Goal: Task Accomplishment & Management: Manage account settings

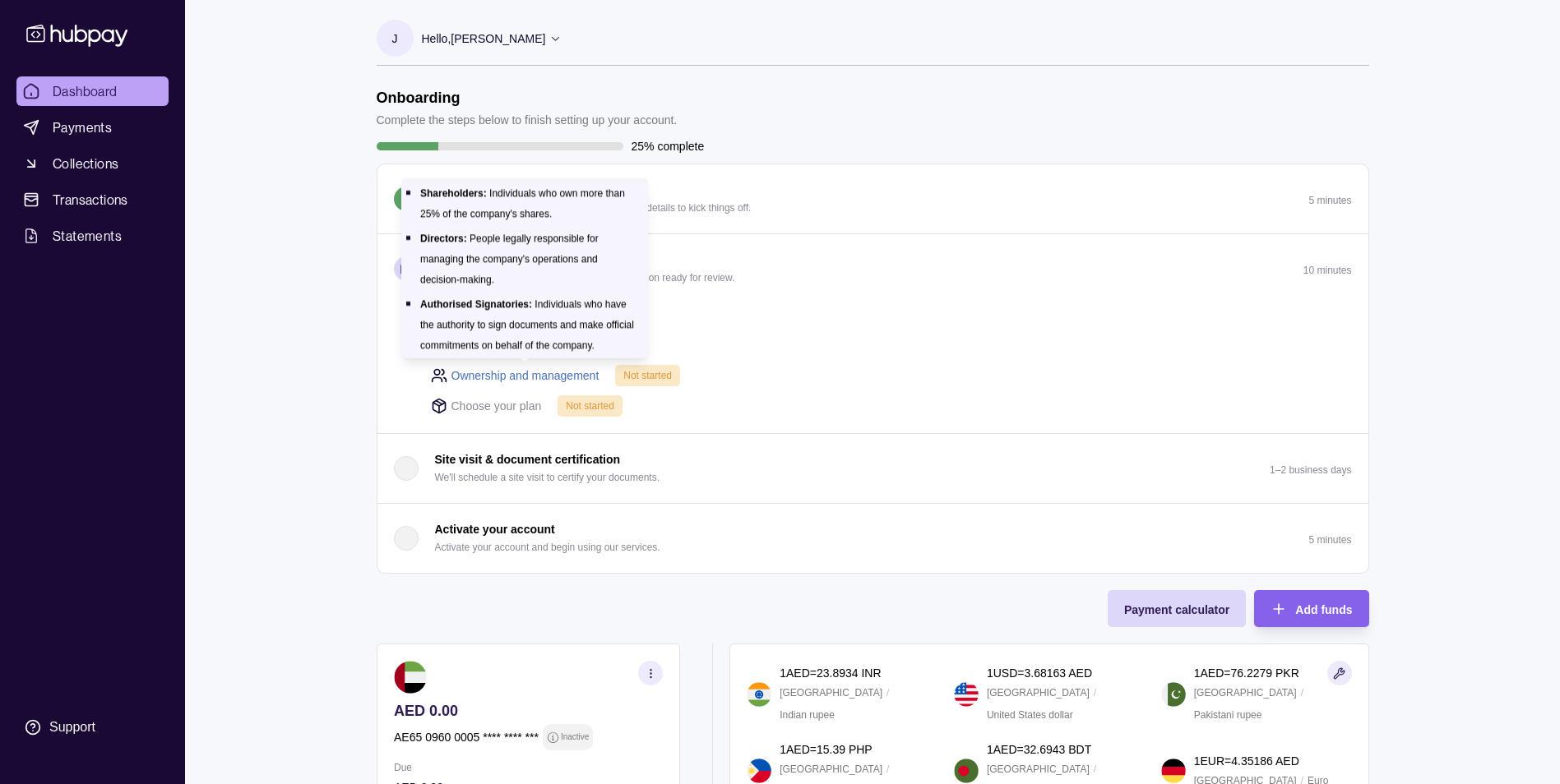
click at [533, 372] on link "Ownership and management" at bounding box center [525, 375] width 148 height 18
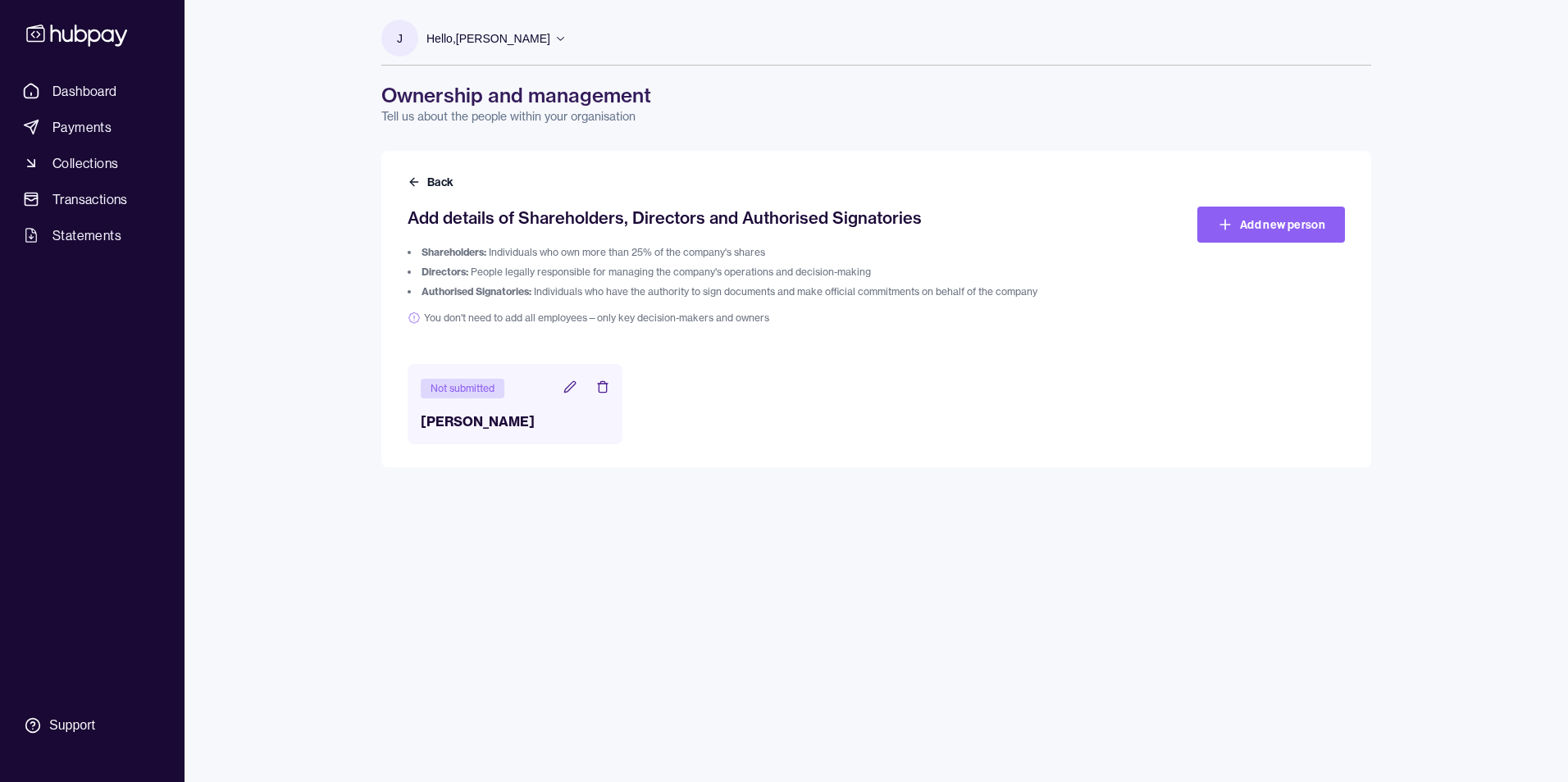
click at [567, 382] on icon at bounding box center [570, 387] width 13 height 13
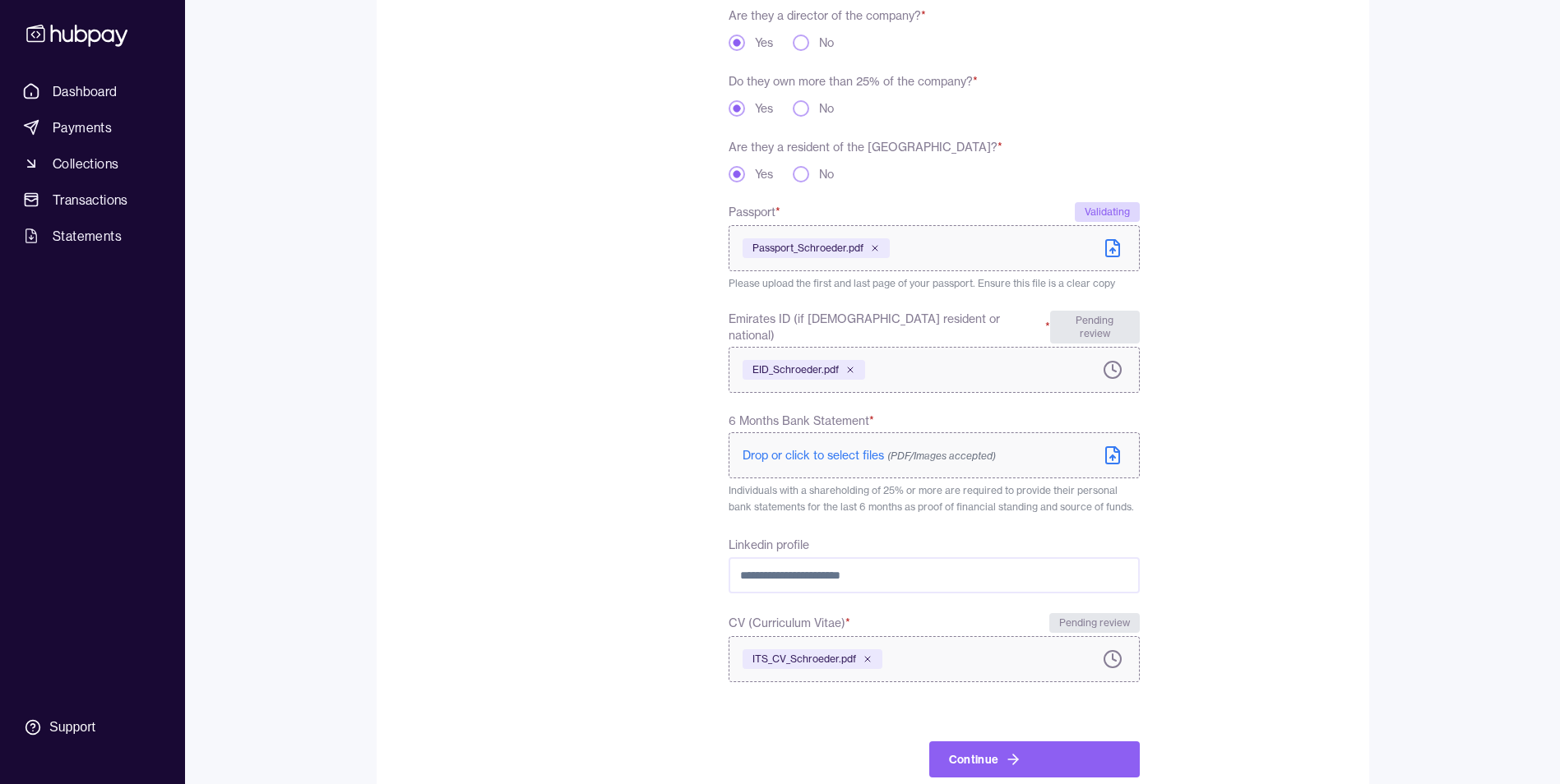
scroll to position [396, 0]
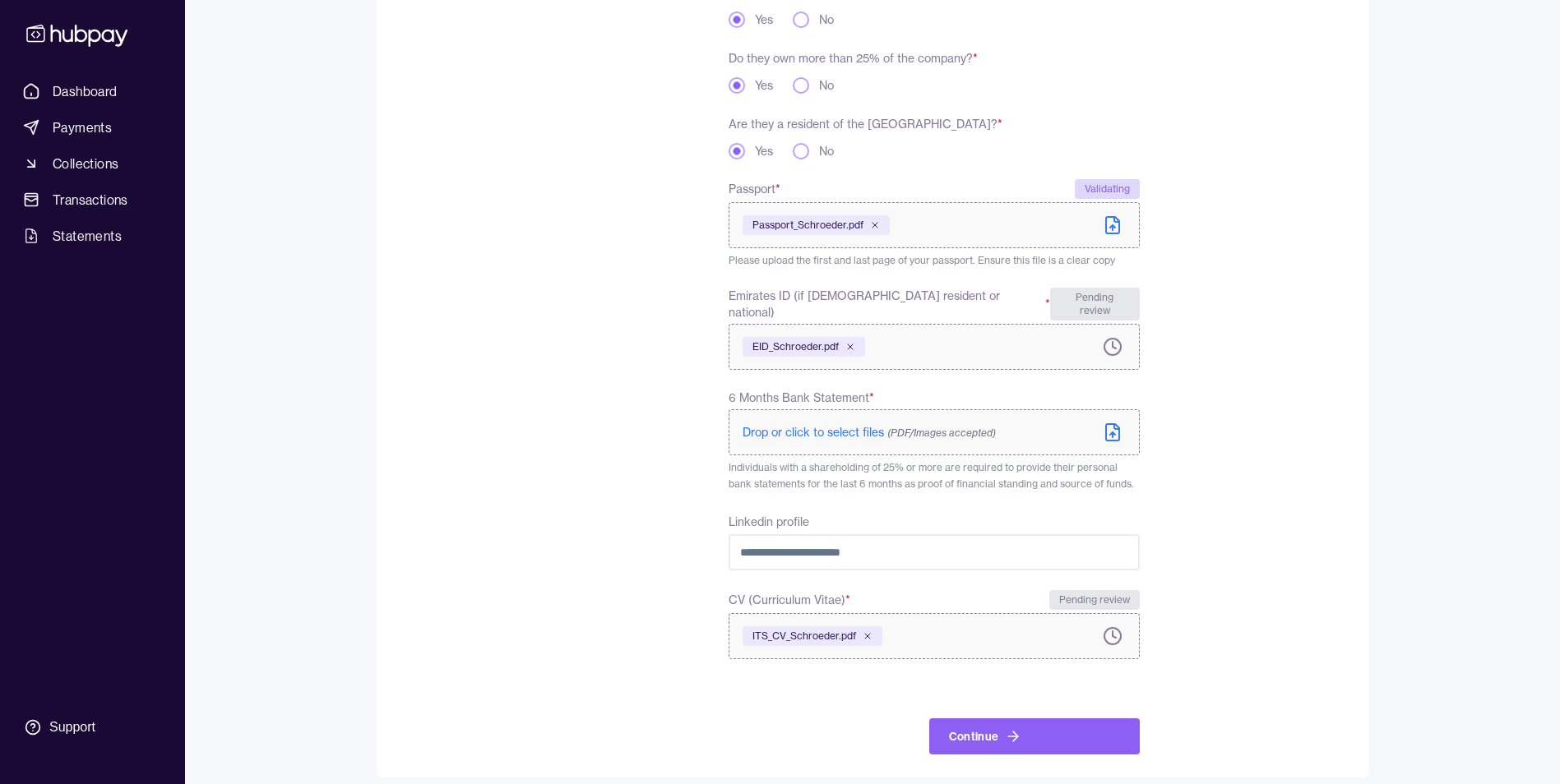
click at [1117, 423] on icon at bounding box center [1112, 432] width 20 height 20
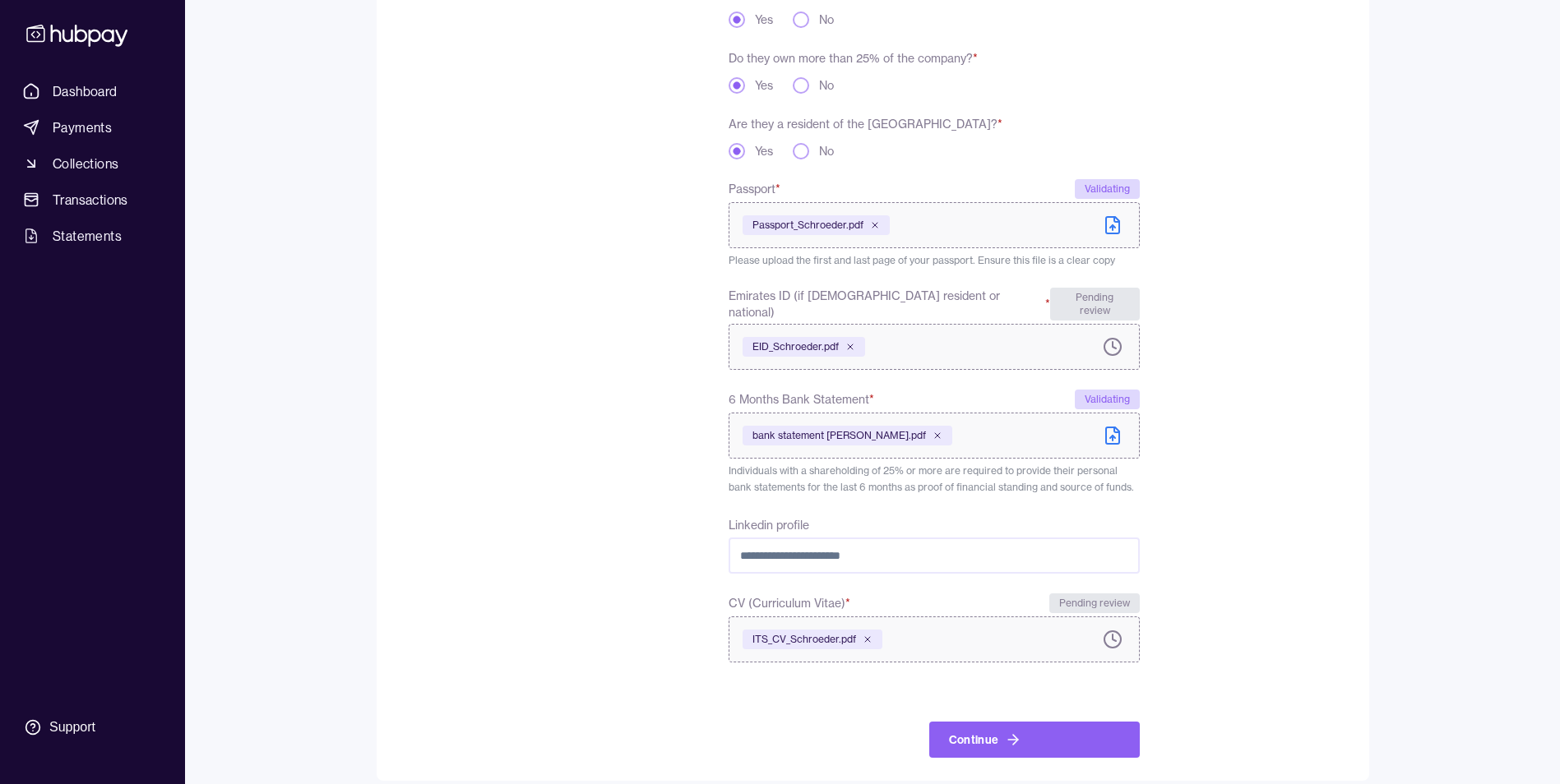
scroll to position [400, 0]
click at [981, 726] on button "Continue" at bounding box center [1035, 737] width 211 height 36
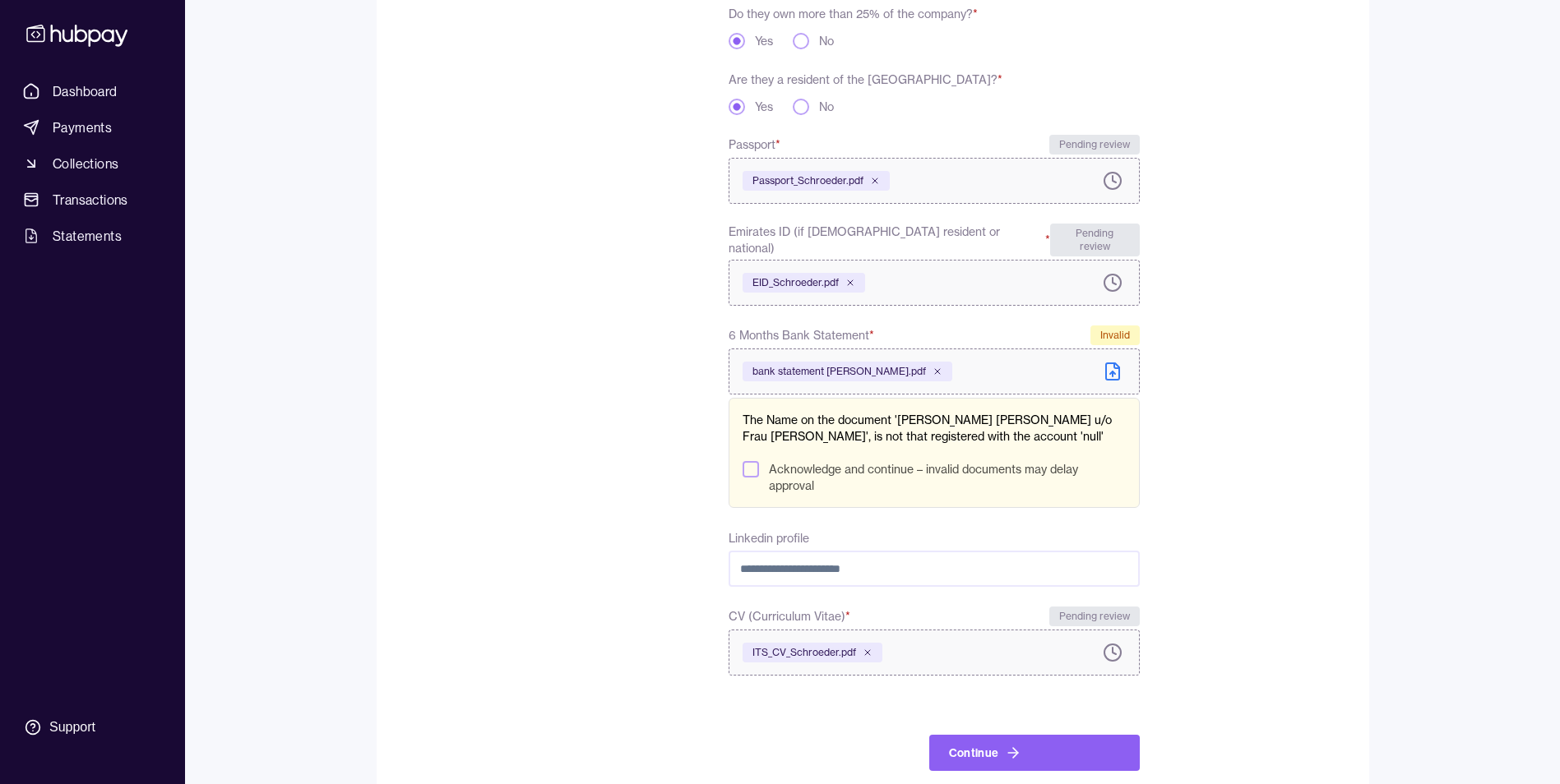
scroll to position [457, 0]
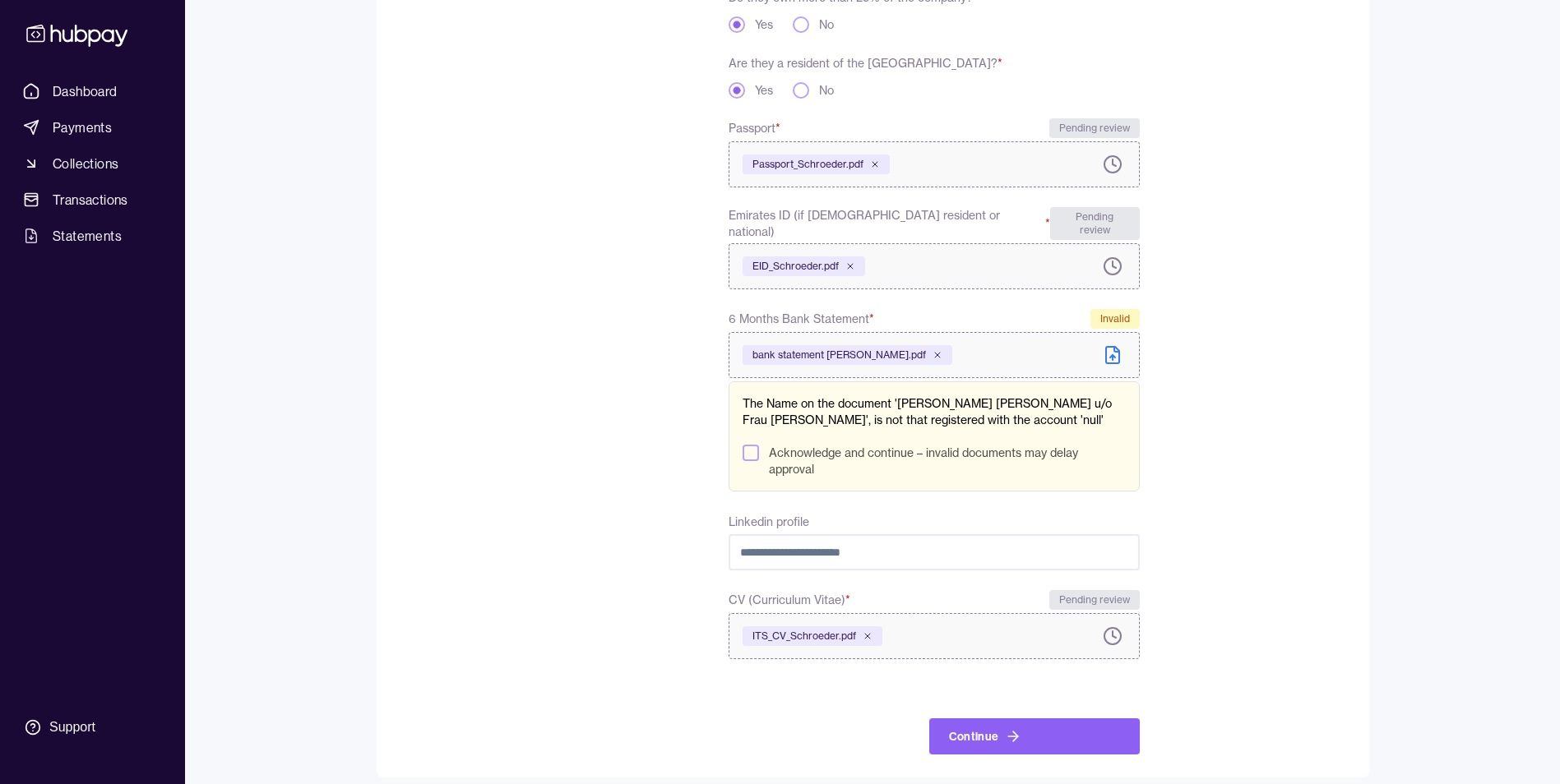
click at [752, 445] on button "Acknowledge and continue – invalid documents may delay approval" at bounding box center [750, 452] width 16 height 16
click at [978, 730] on button "Continue" at bounding box center [1035, 737] width 211 height 36
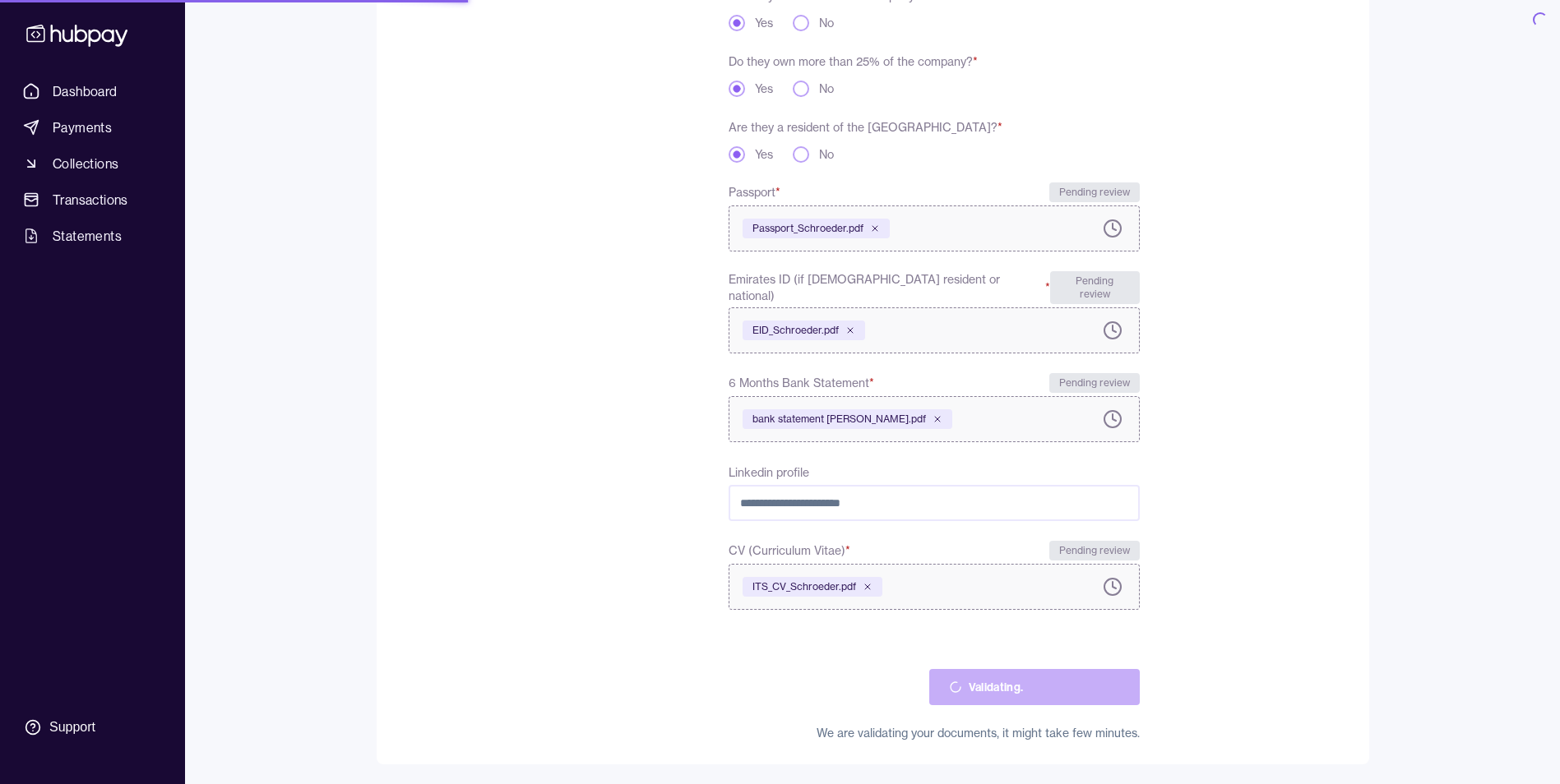
scroll to position [380, 0]
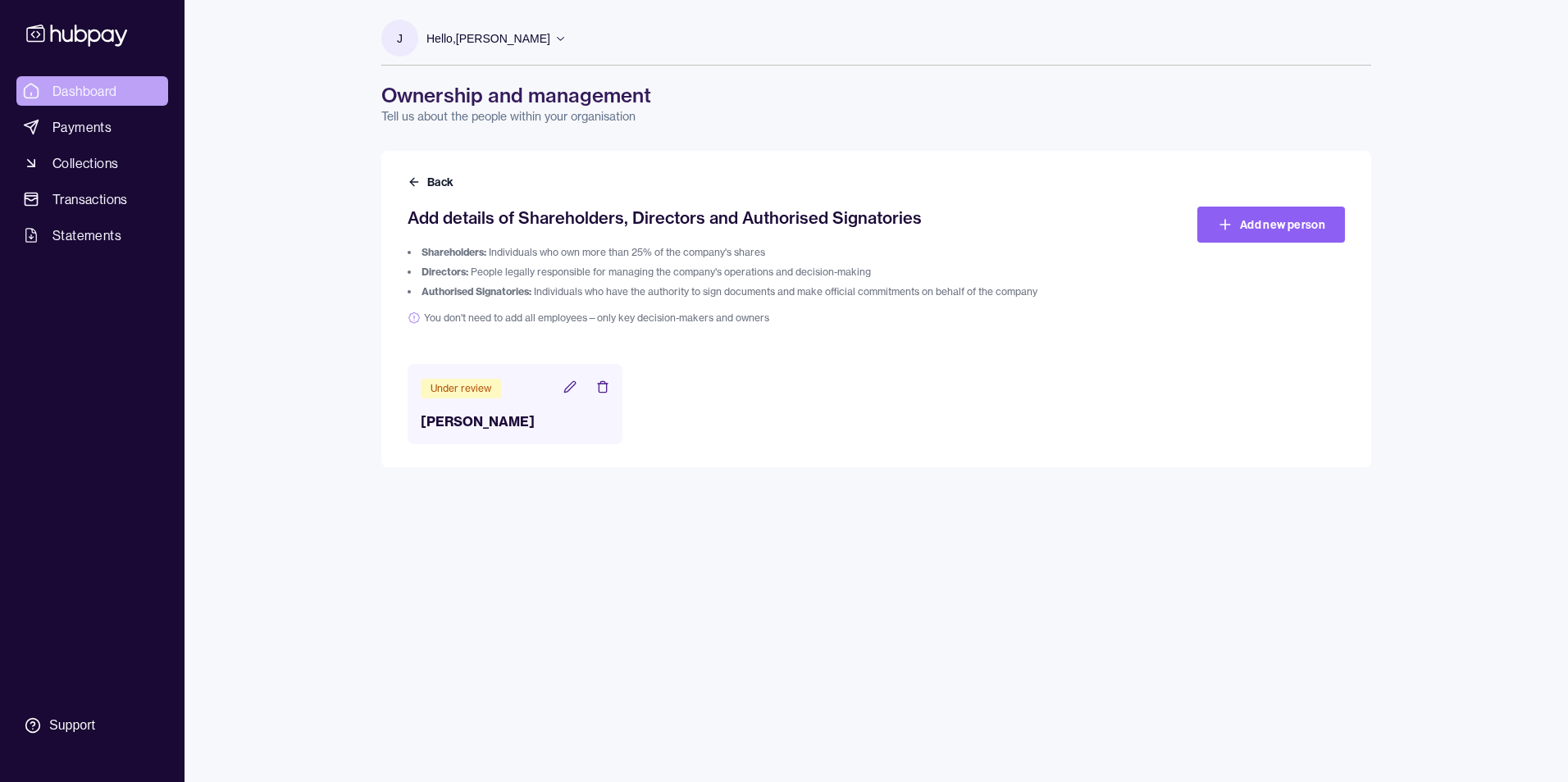
click at [95, 83] on span "Dashboard" at bounding box center [85, 91] width 65 height 20
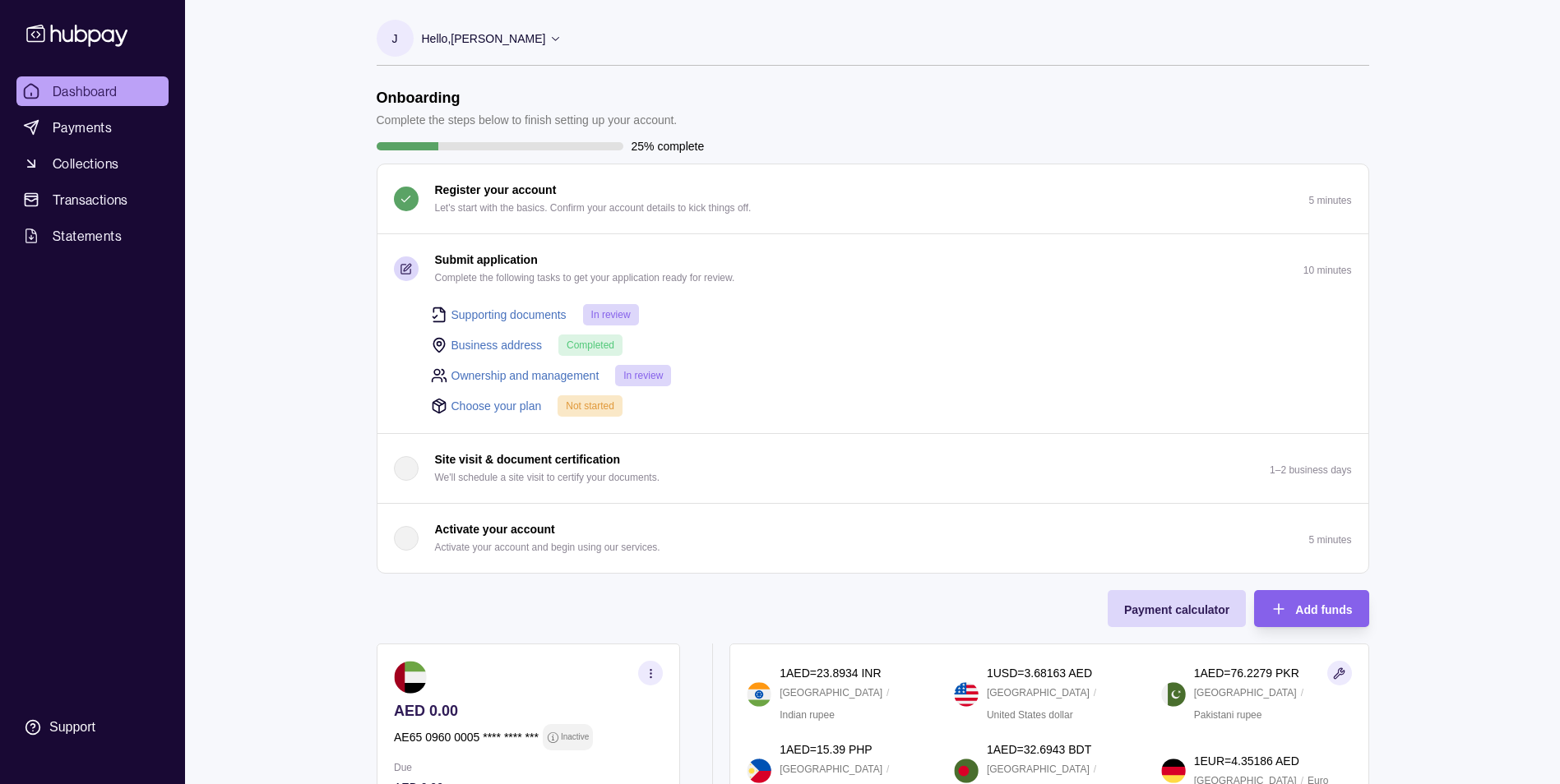
click at [500, 406] on link "Choose your plan" at bounding box center [497, 405] width 90 height 18
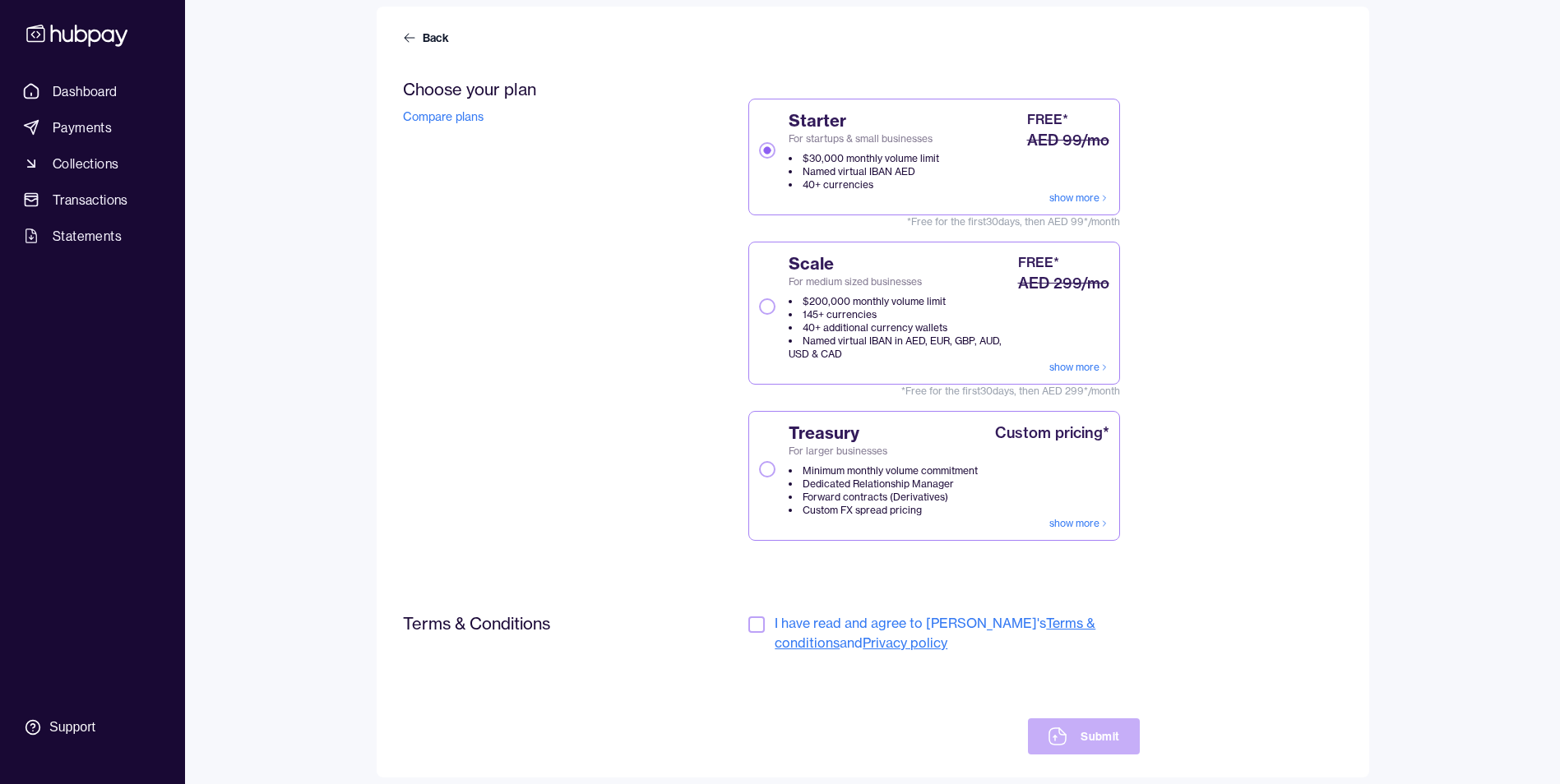
scroll to position [177, 0]
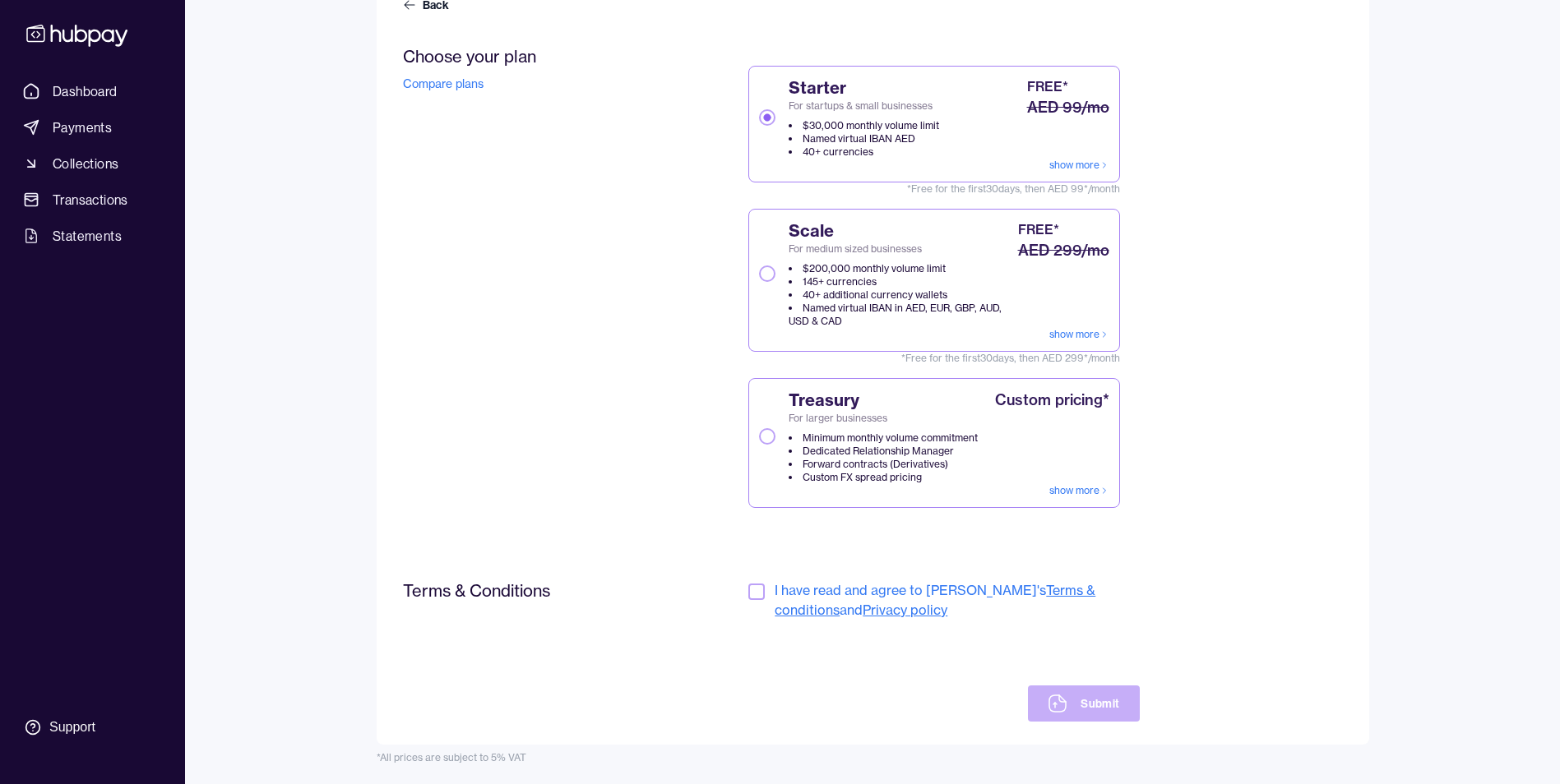
click at [755, 596] on button "button" at bounding box center [756, 591] width 16 height 16
click at [1093, 710] on button "Submit" at bounding box center [1083, 703] width 111 height 36
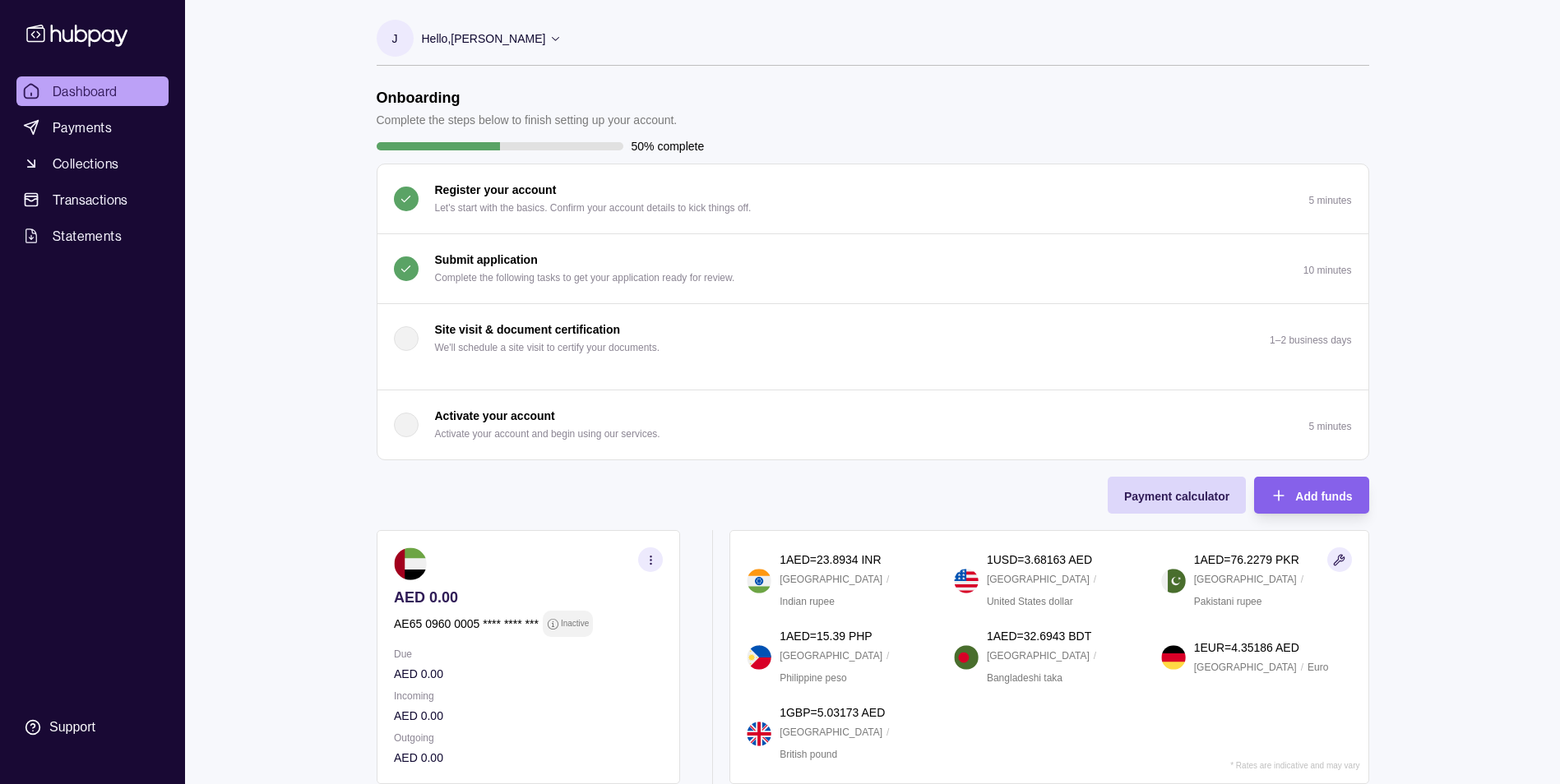
click at [407, 275] on section "button" at bounding box center [407, 269] width 25 height 25
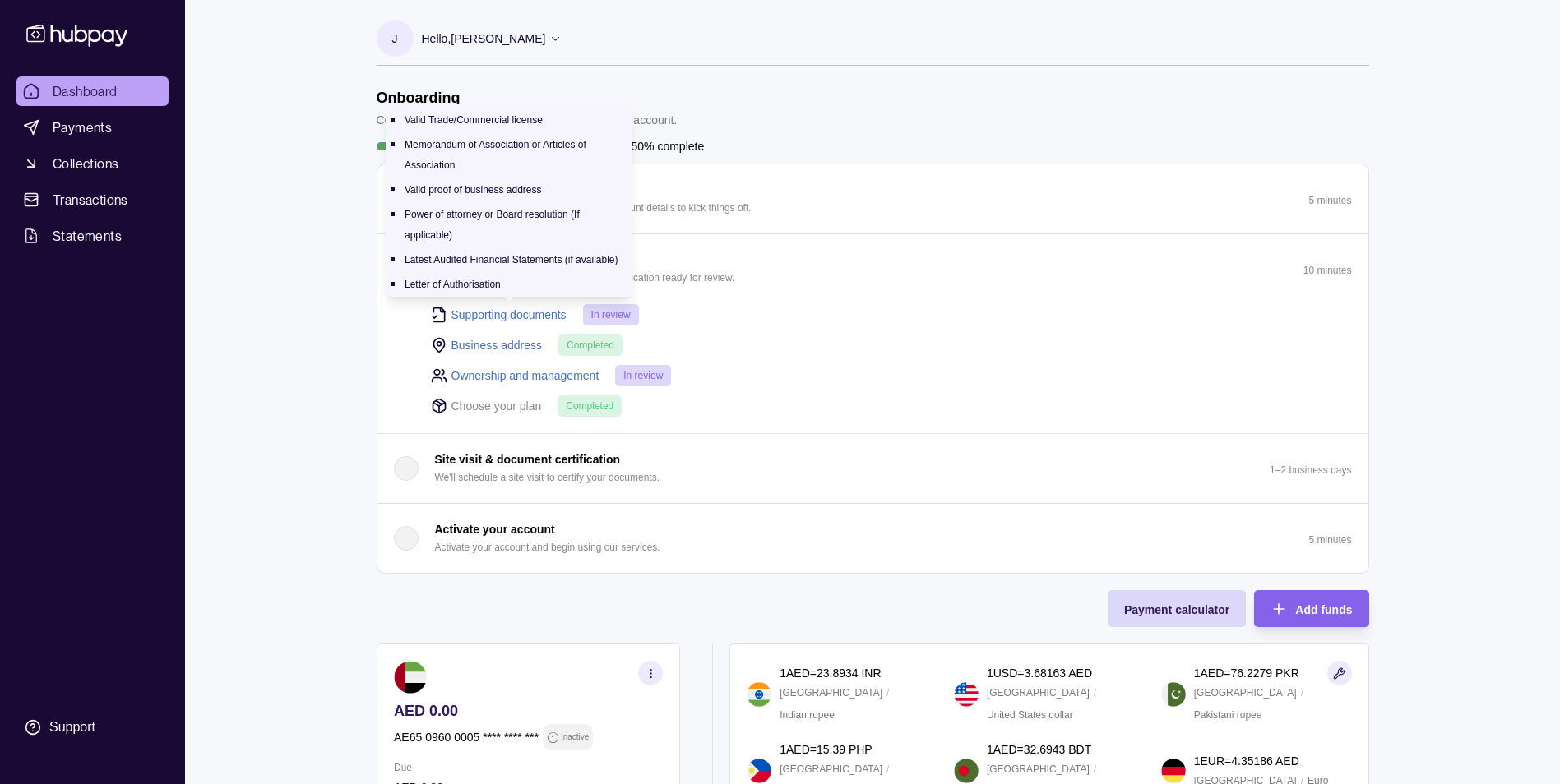
click at [469, 314] on link "Supporting documents" at bounding box center [509, 314] width 115 height 18
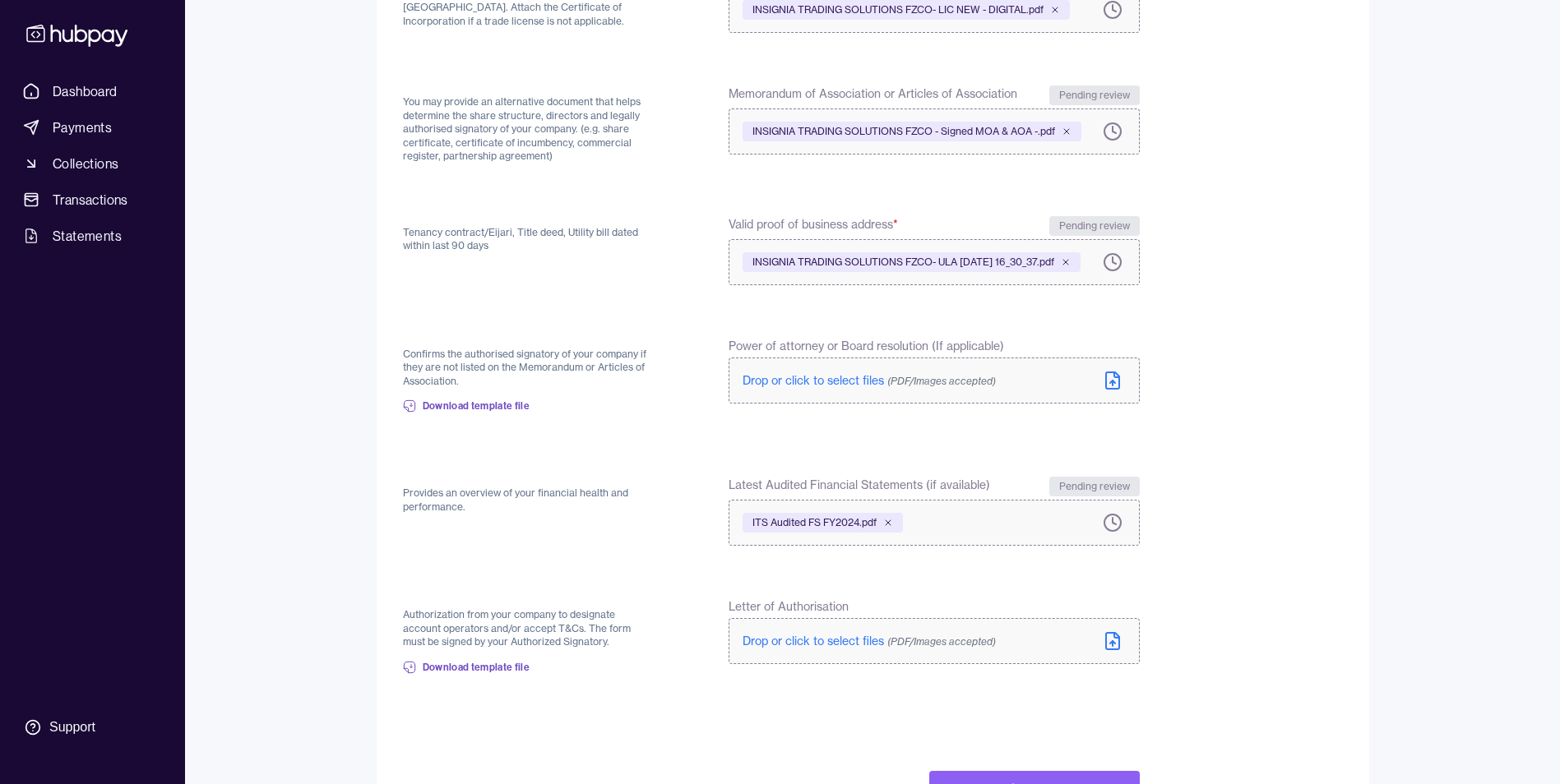
scroll to position [340, 0]
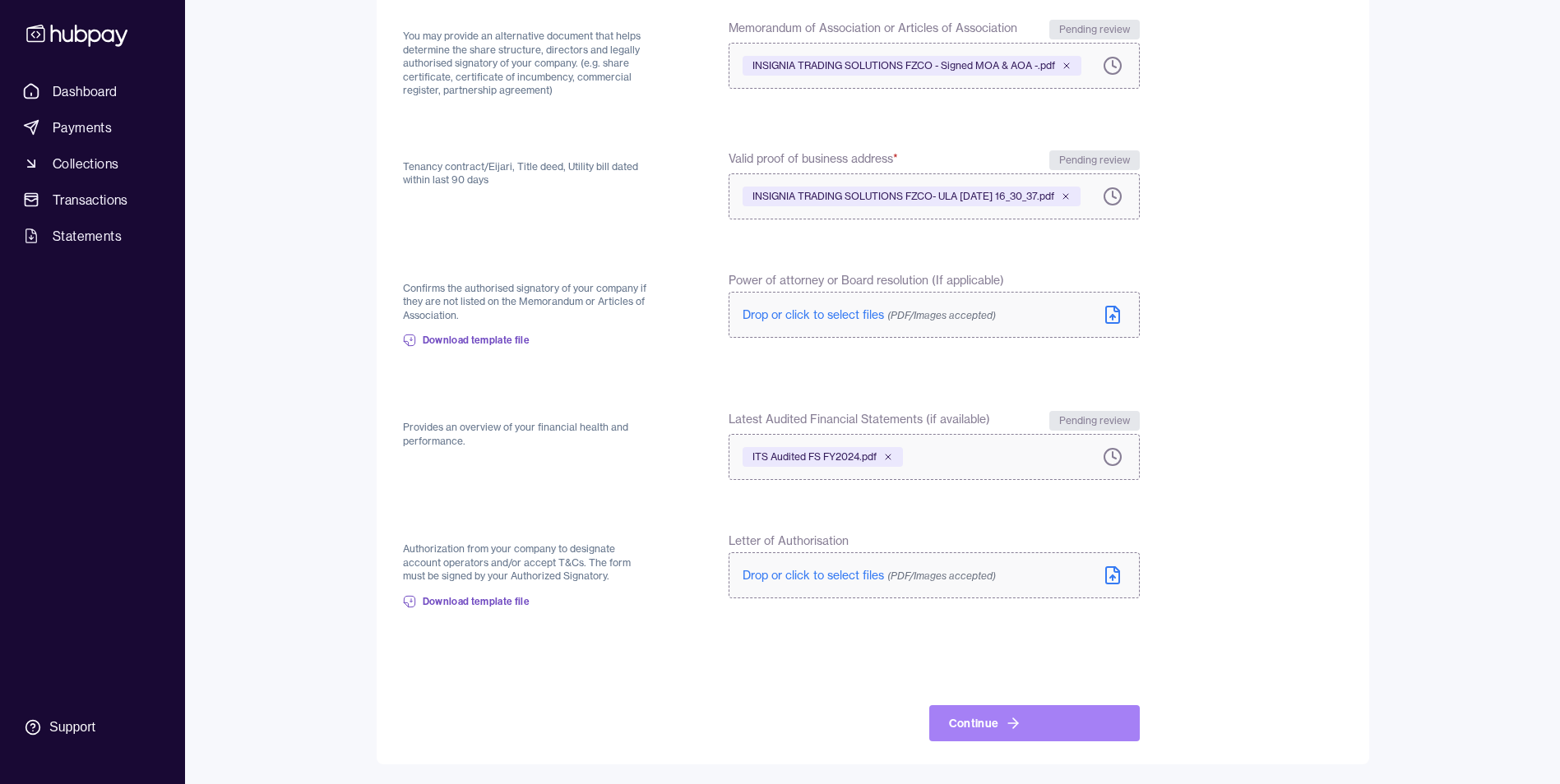
click at [1067, 720] on button "Continue" at bounding box center [1035, 724] width 211 height 36
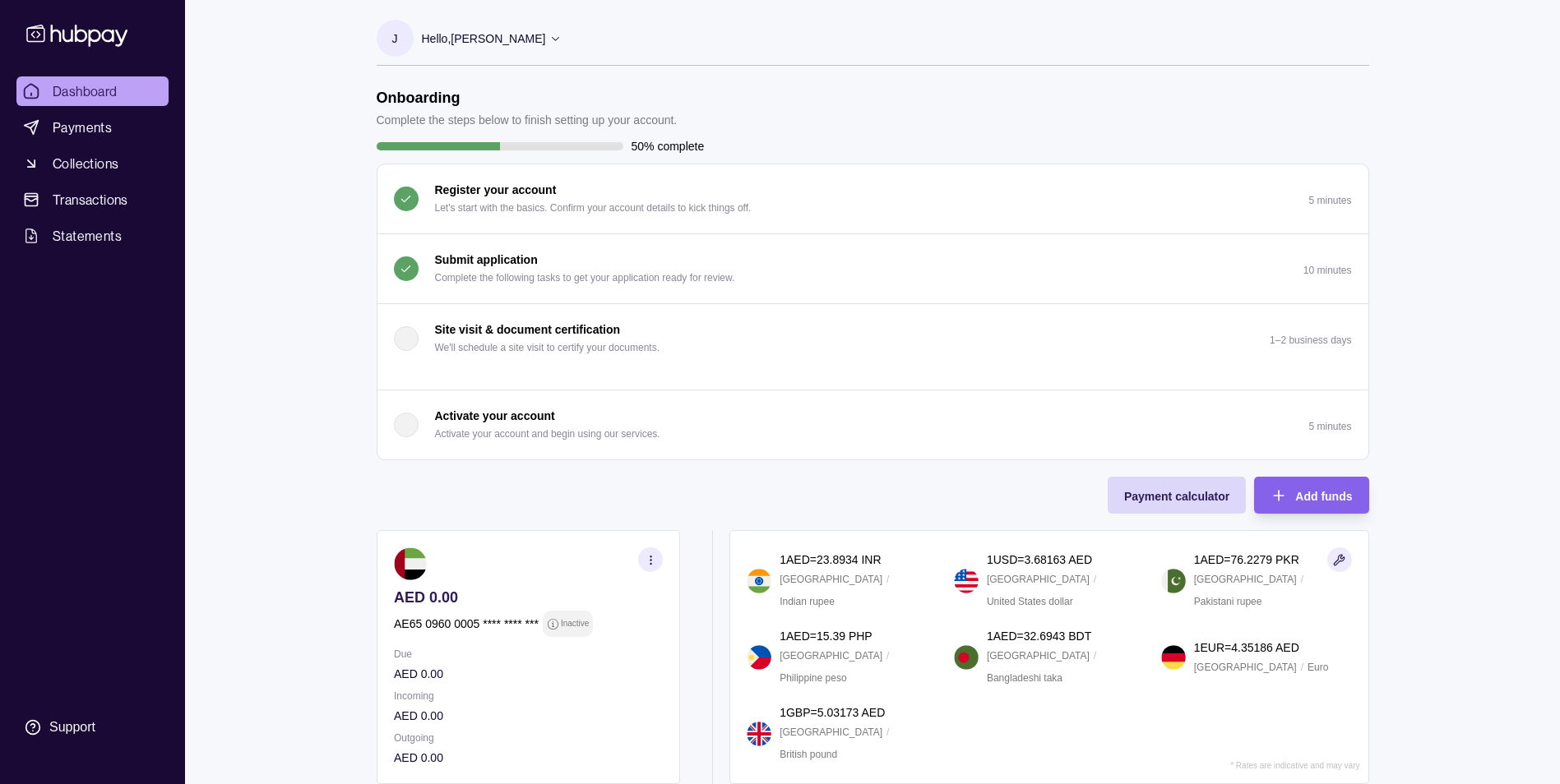
click at [491, 253] on p "Submit application" at bounding box center [486, 260] width 103 height 18
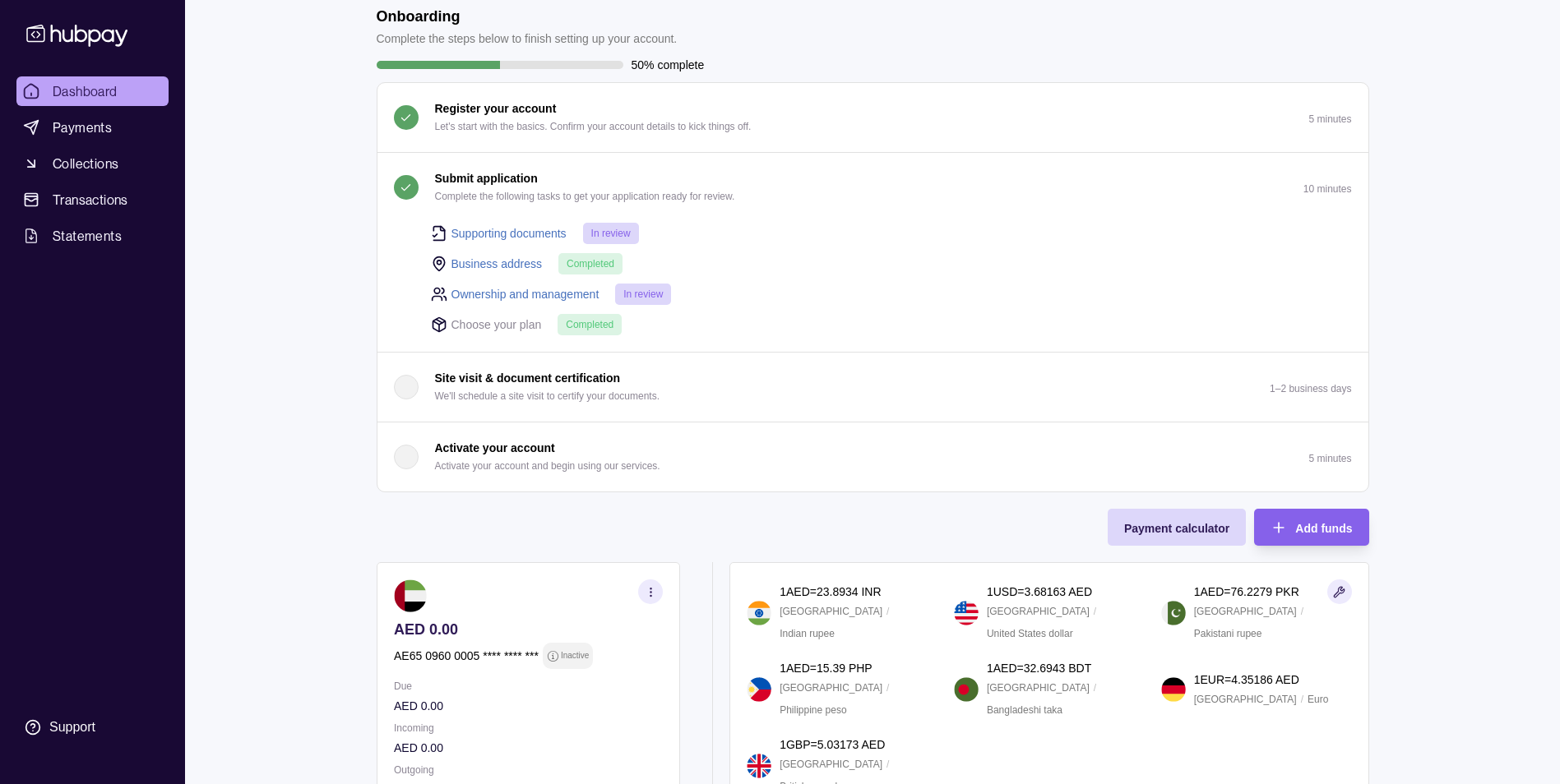
scroll to position [81, 0]
click at [511, 296] on link "Ownership and management" at bounding box center [525, 294] width 148 height 18
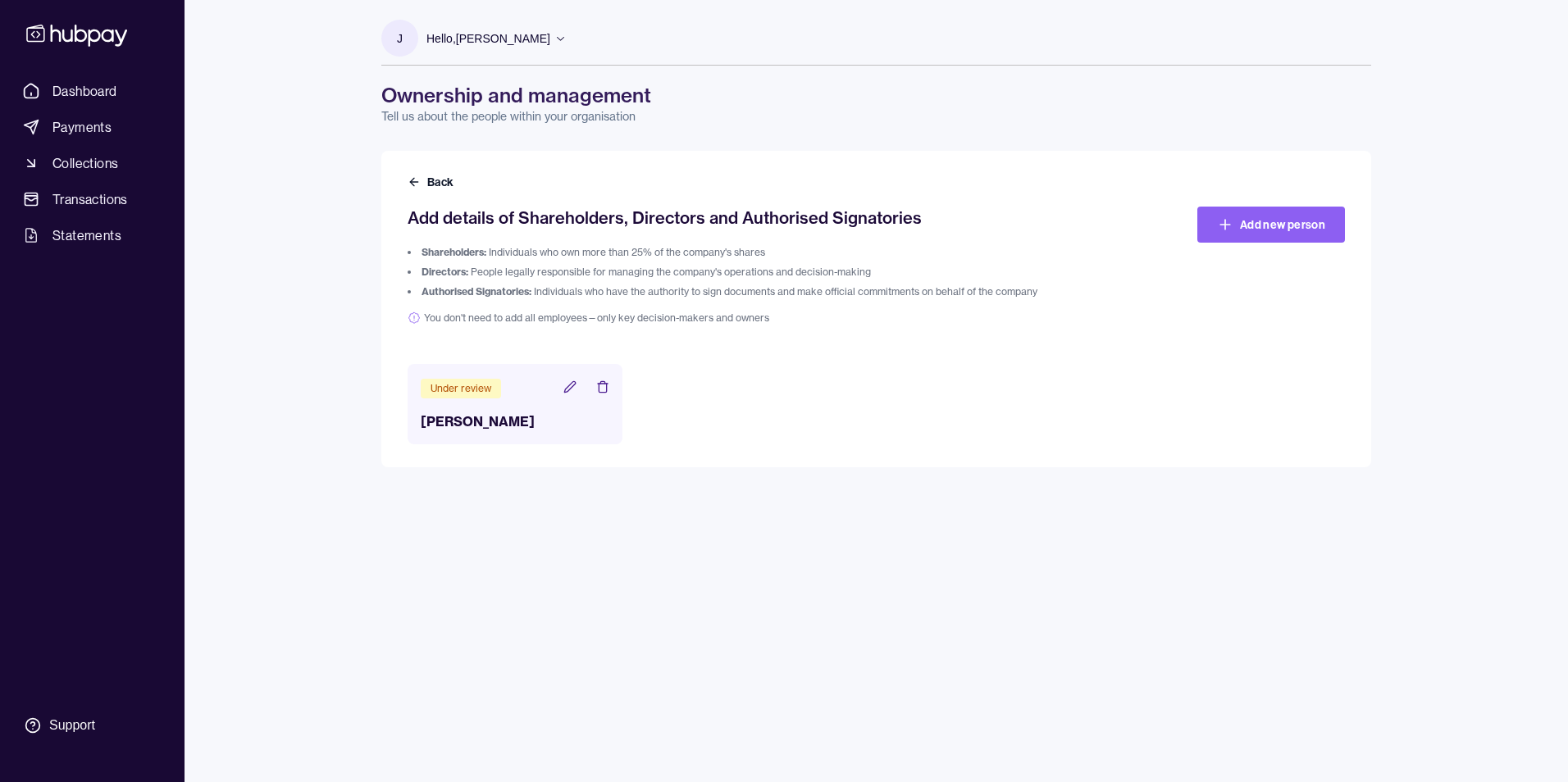
click at [573, 380] on header "Under review" at bounding box center [514, 387] width 188 height 21
click at [561, 388] on header "Under review" at bounding box center [514, 387] width 188 height 21
click at [569, 388] on icon at bounding box center [570, 387] width 13 height 13
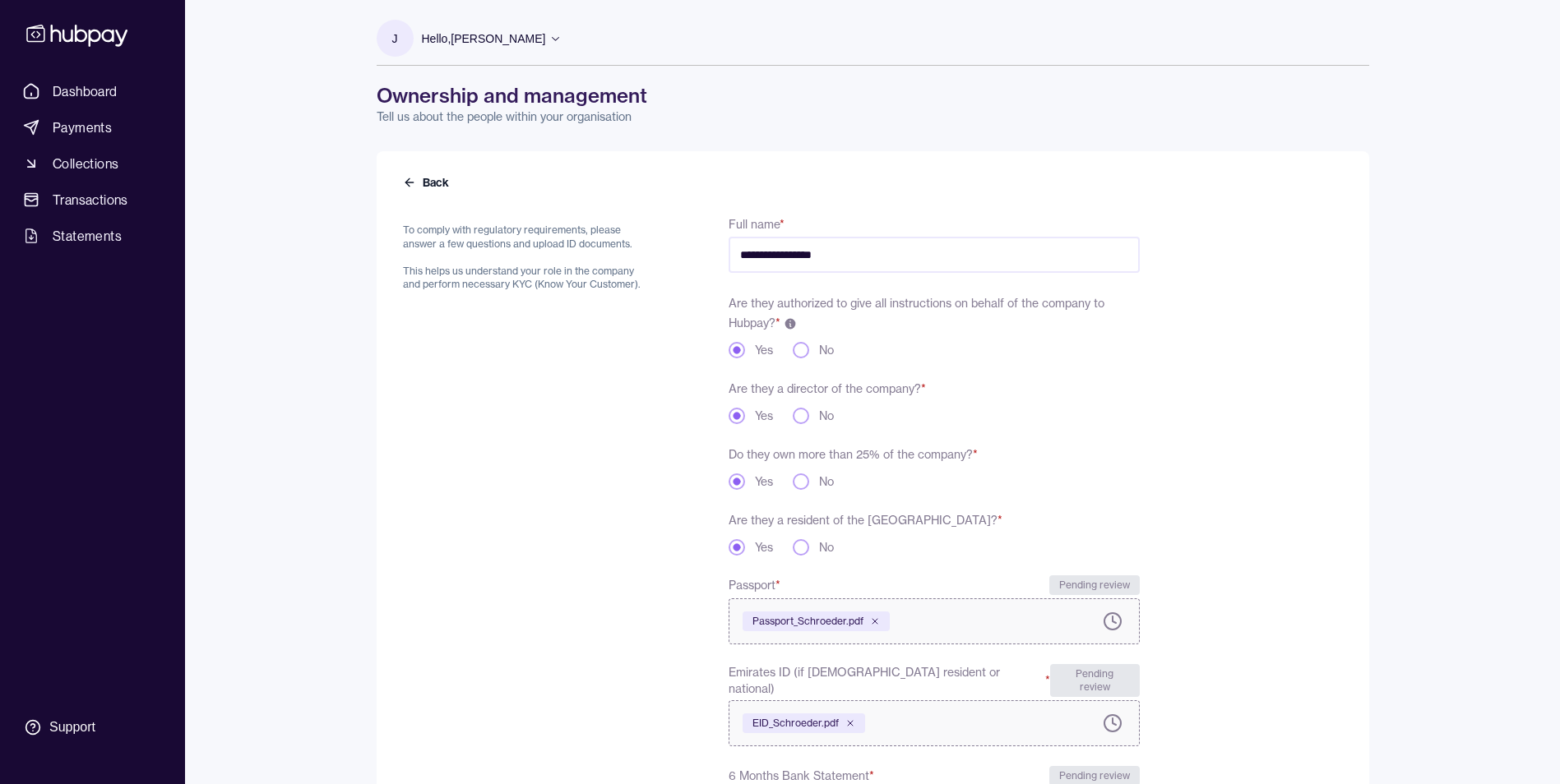
scroll to position [343, 0]
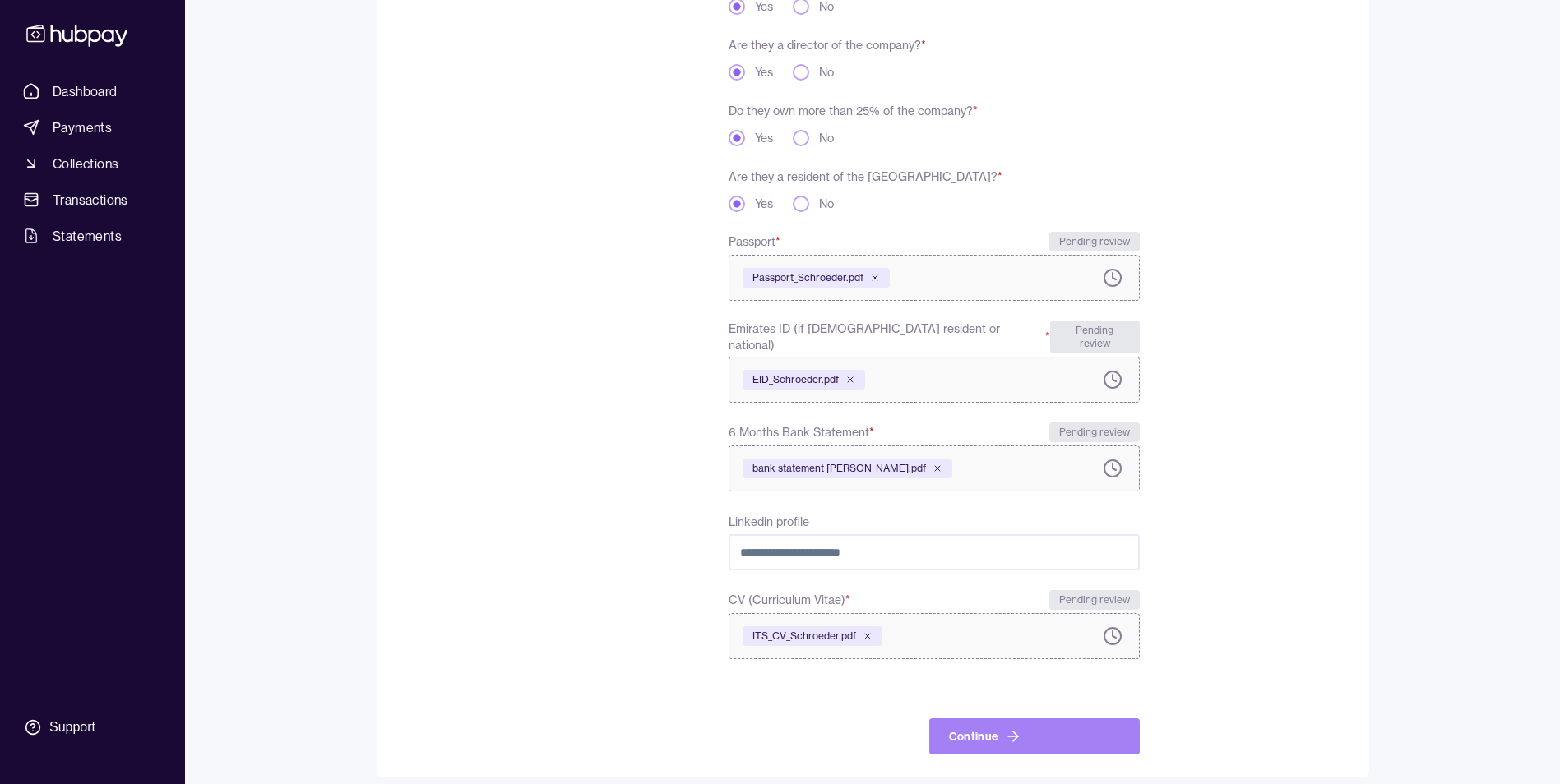
click at [1005, 728] on icon "submit" at bounding box center [1013, 736] width 16 height 16
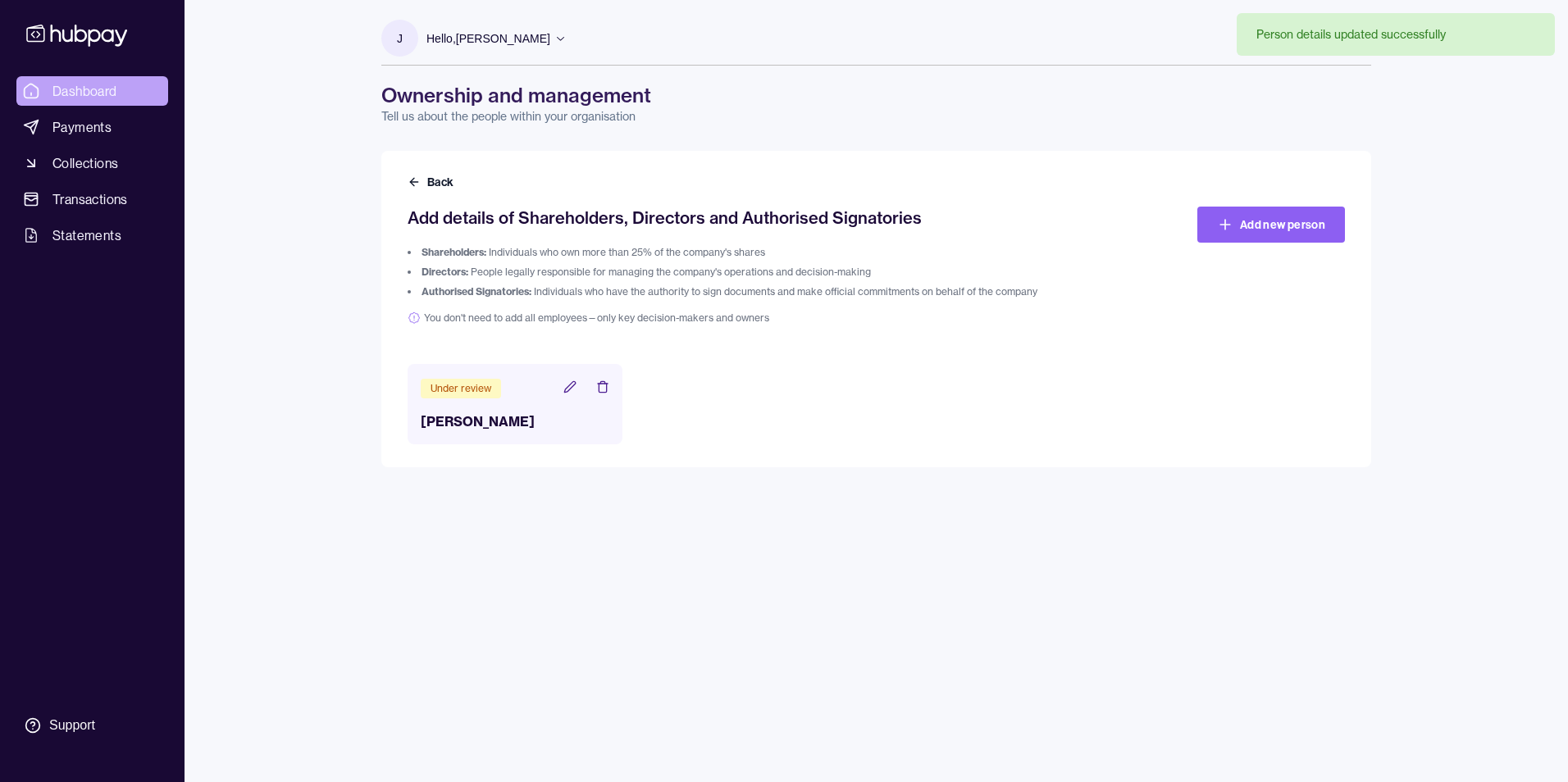
click at [77, 88] on span "Dashboard" at bounding box center [85, 91] width 65 height 20
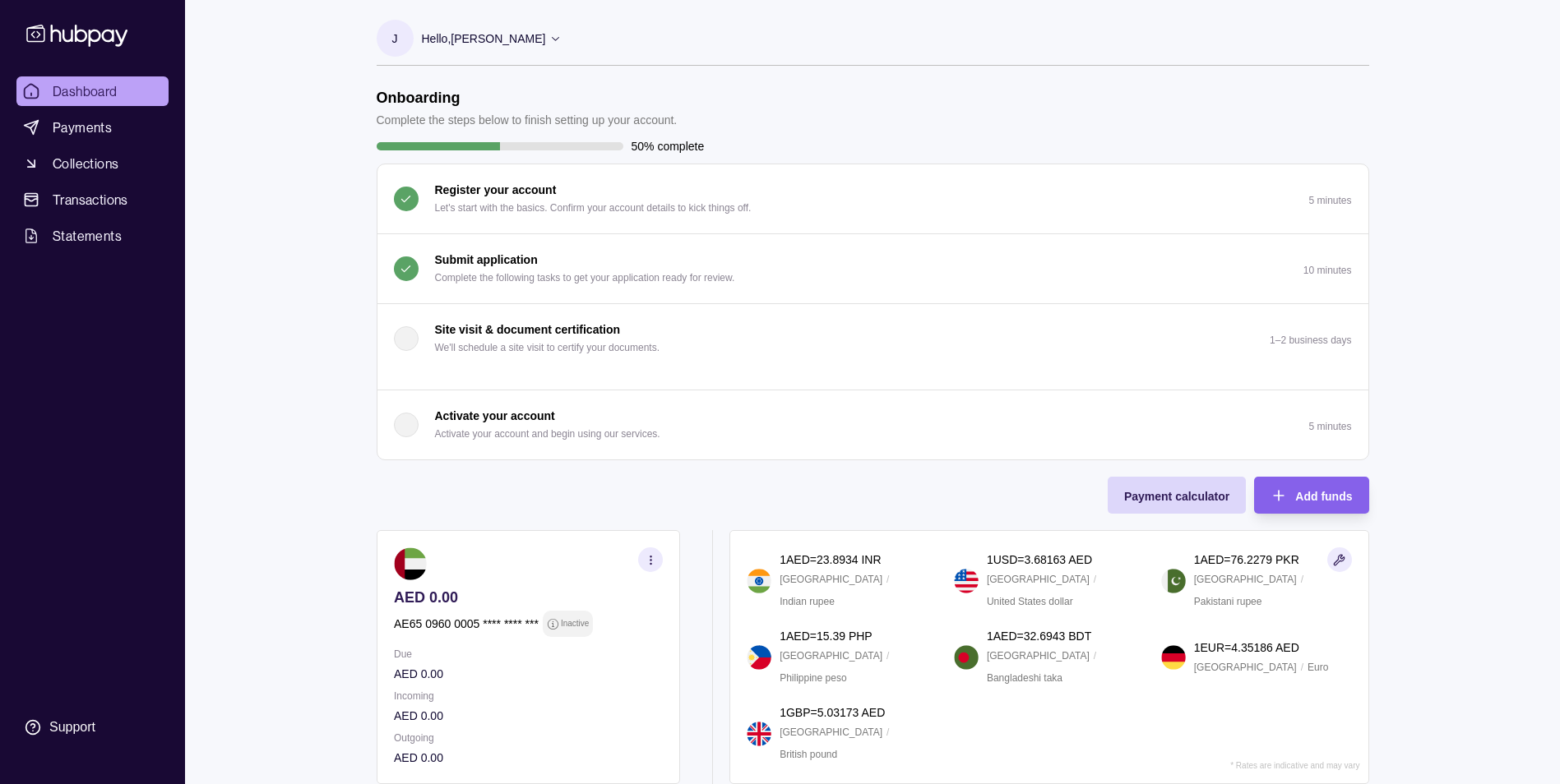
click at [509, 414] on p "Activate your account" at bounding box center [495, 415] width 120 height 18
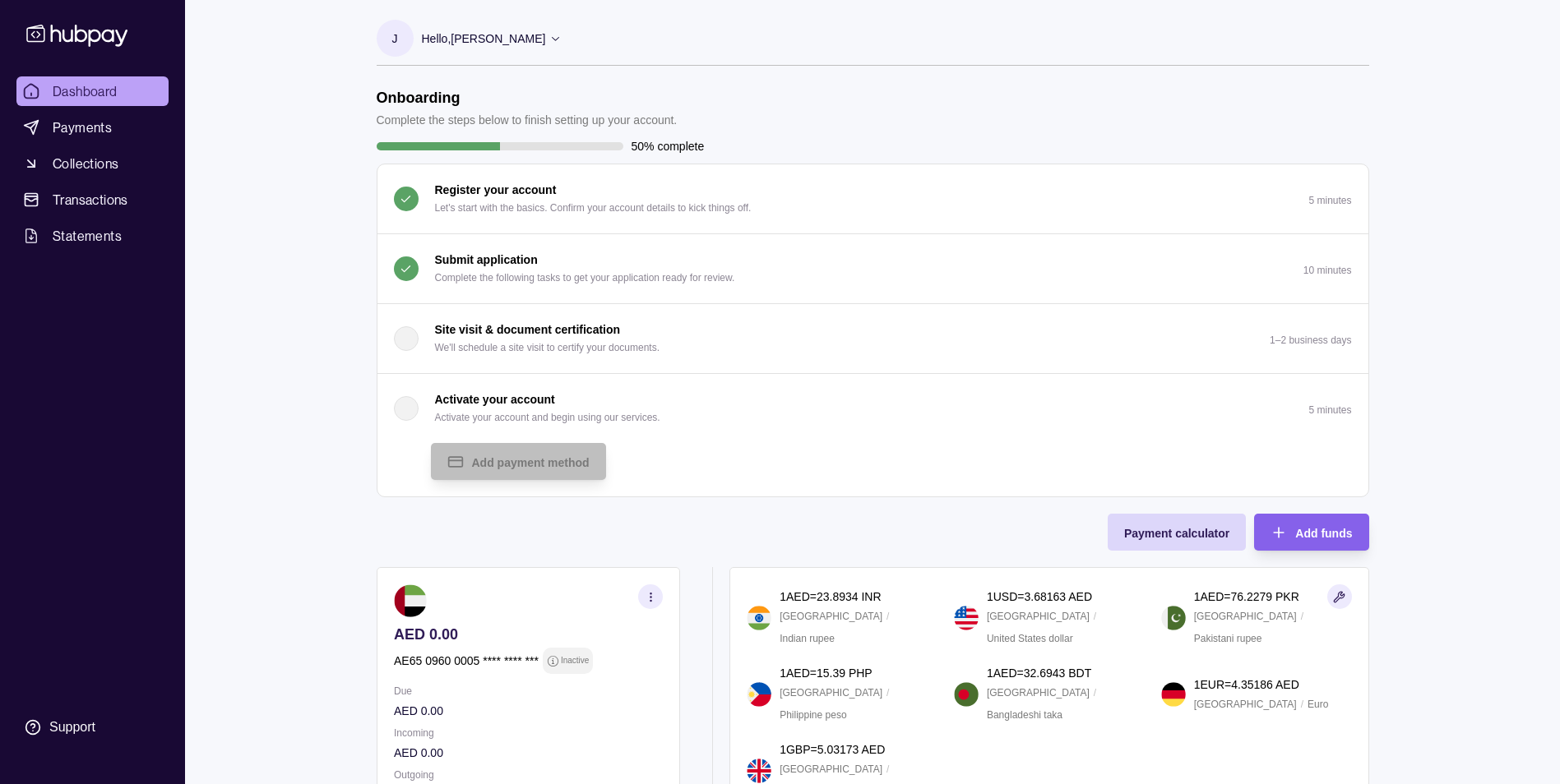
click at [477, 406] on p "Activate your account" at bounding box center [495, 399] width 120 height 18
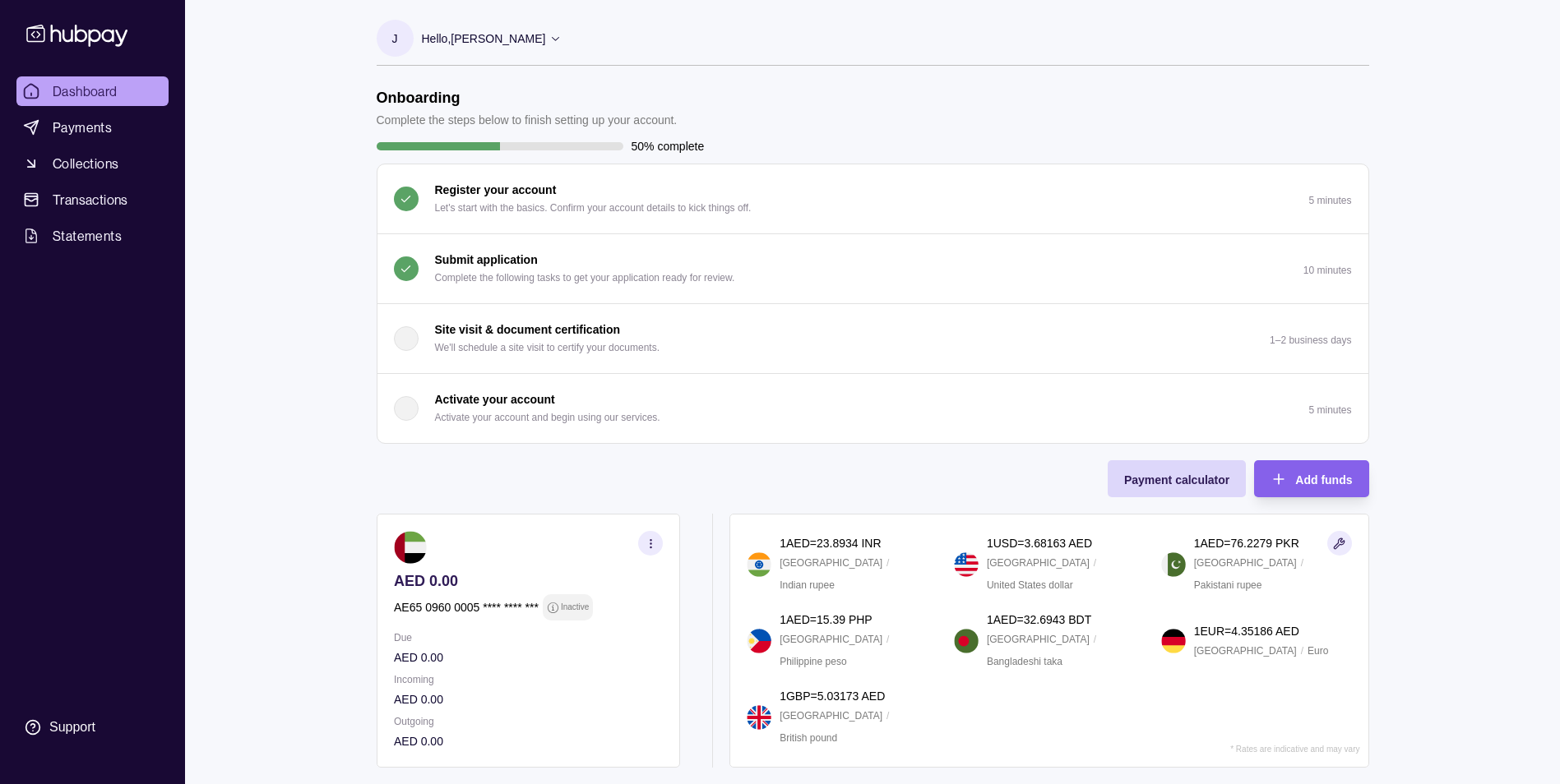
click at [483, 401] on p "Activate your account" at bounding box center [495, 399] width 120 height 18
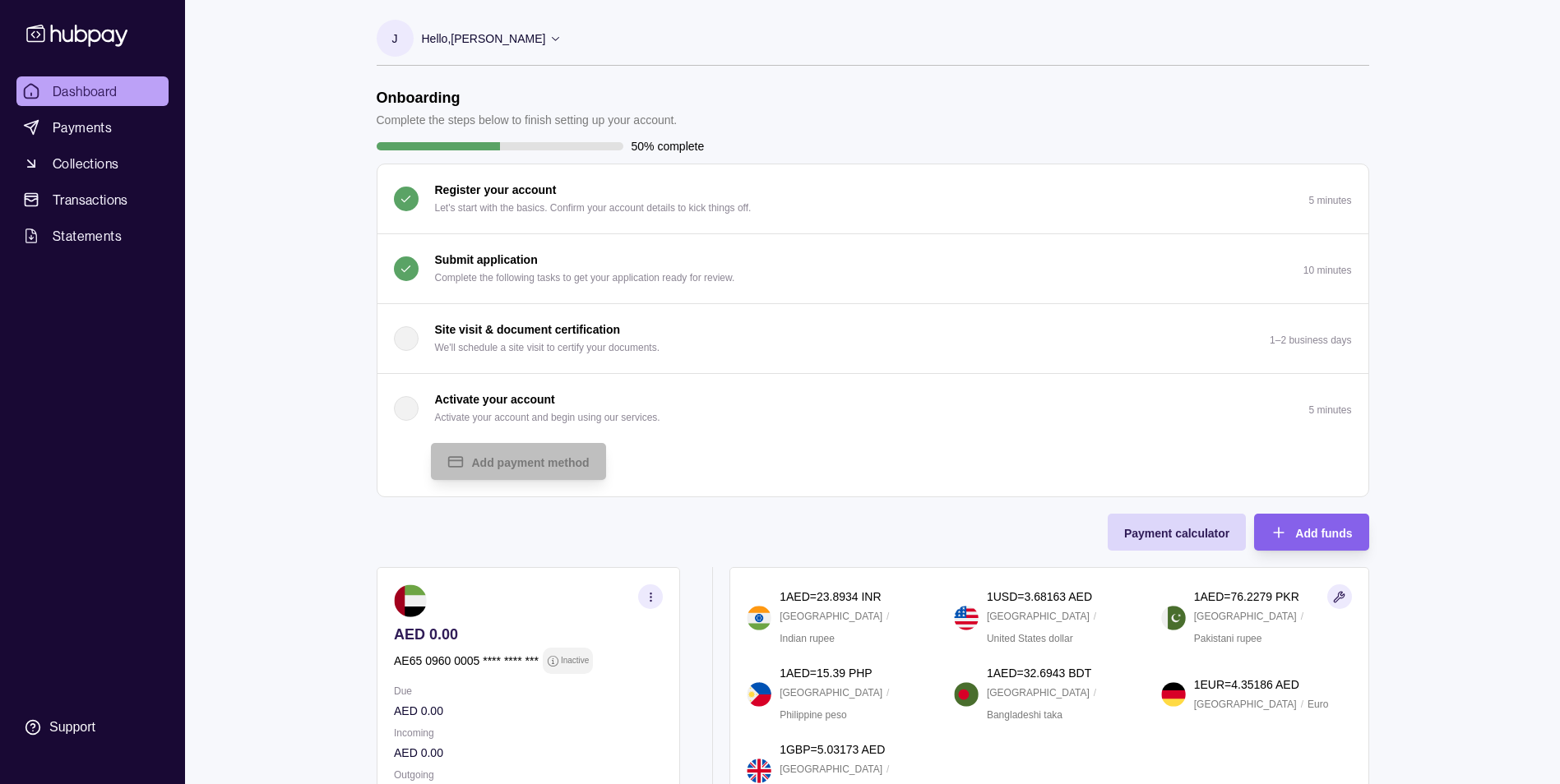
click at [543, 36] on p "Hello, [PERSON_NAME]" at bounding box center [483, 38] width 124 height 18
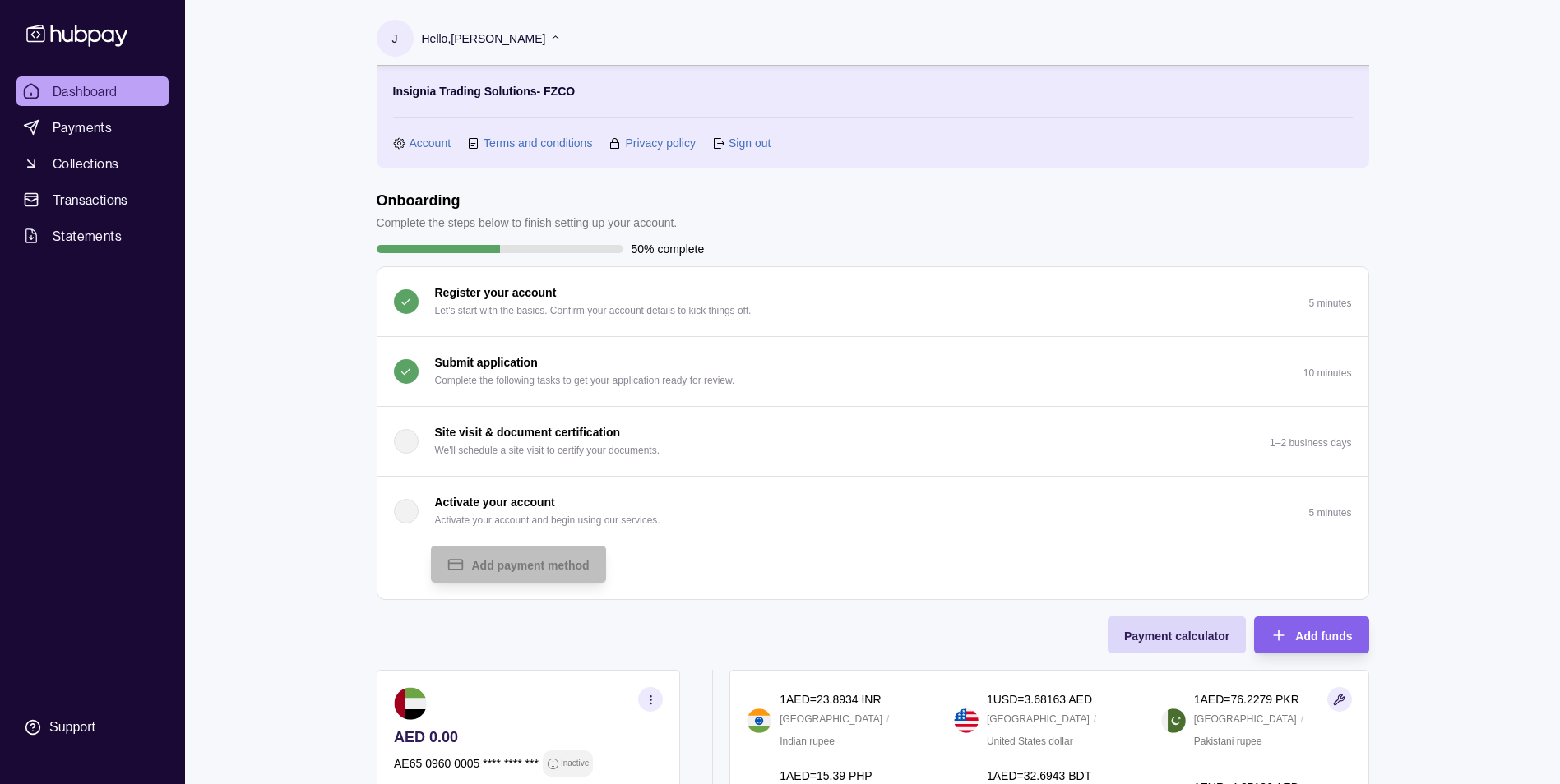
click at [744, 146] on link "Sign out" at bounding box center [750, 143] width 42 height 18
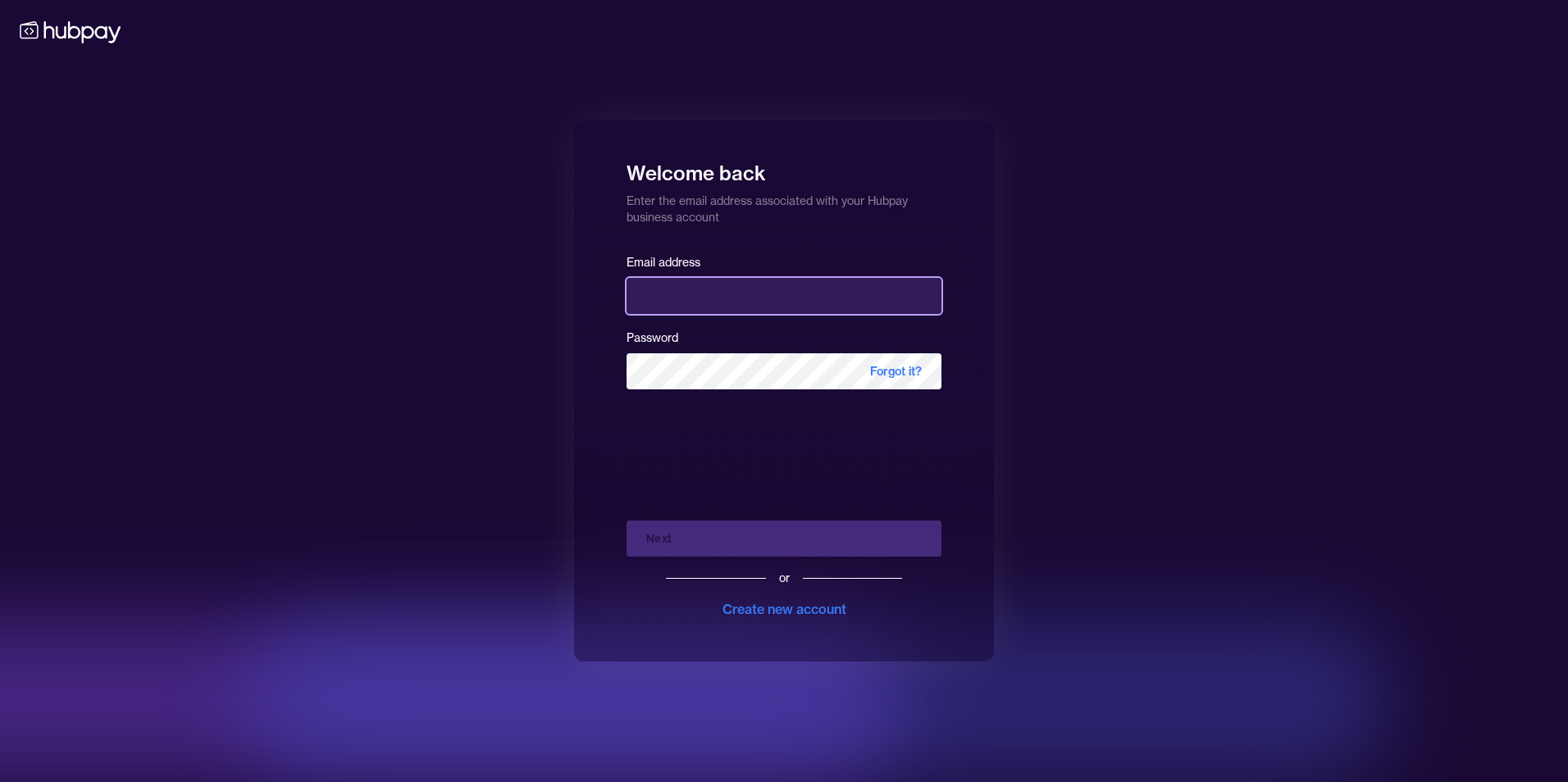
click at [666, 286] on input "email" at bounding box center [783, 296] width 315 height 36
type input "**********"
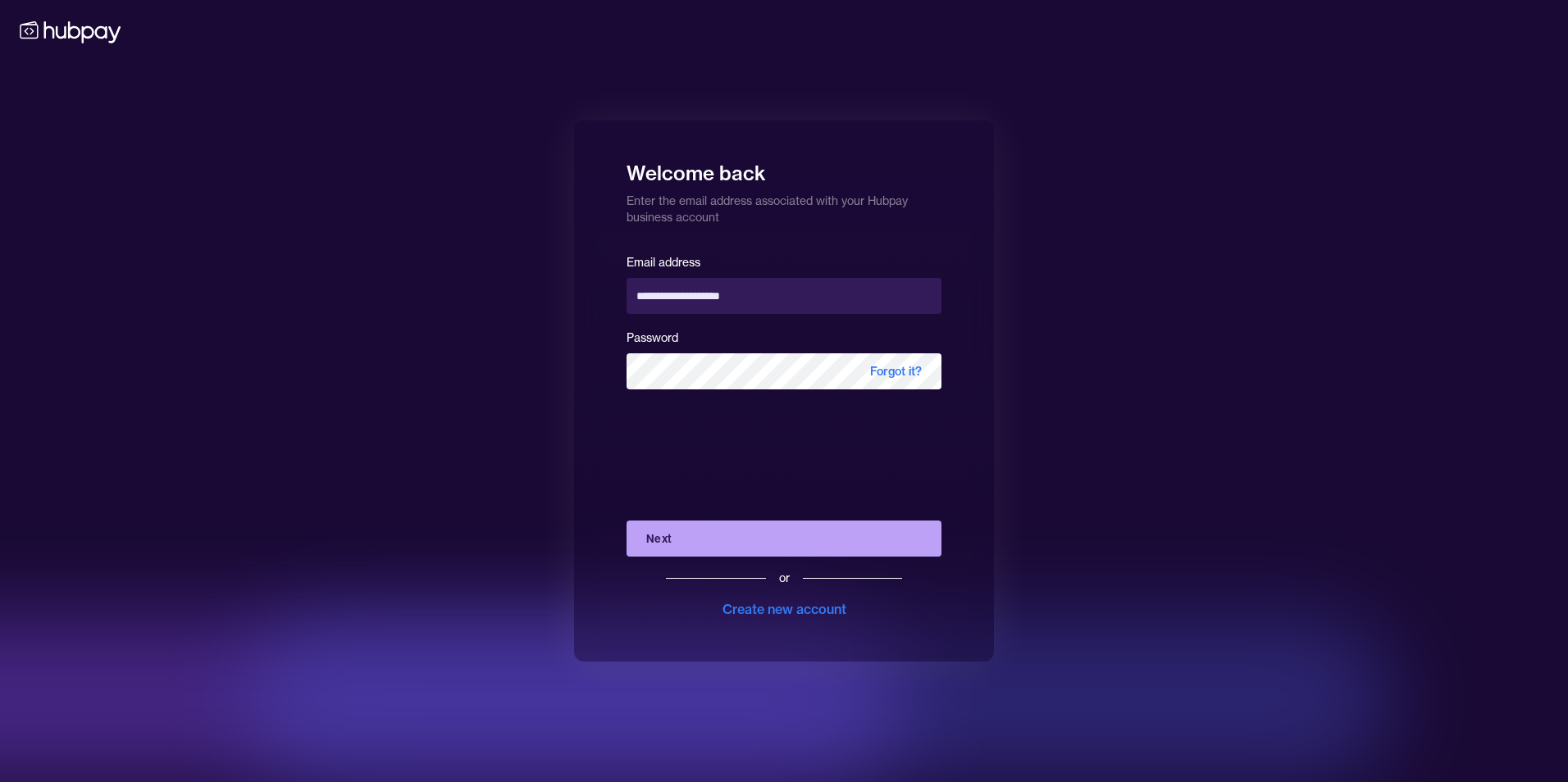
click at [695, 530] on button "Next" at bounding box center [783, 539] width 315 height 36
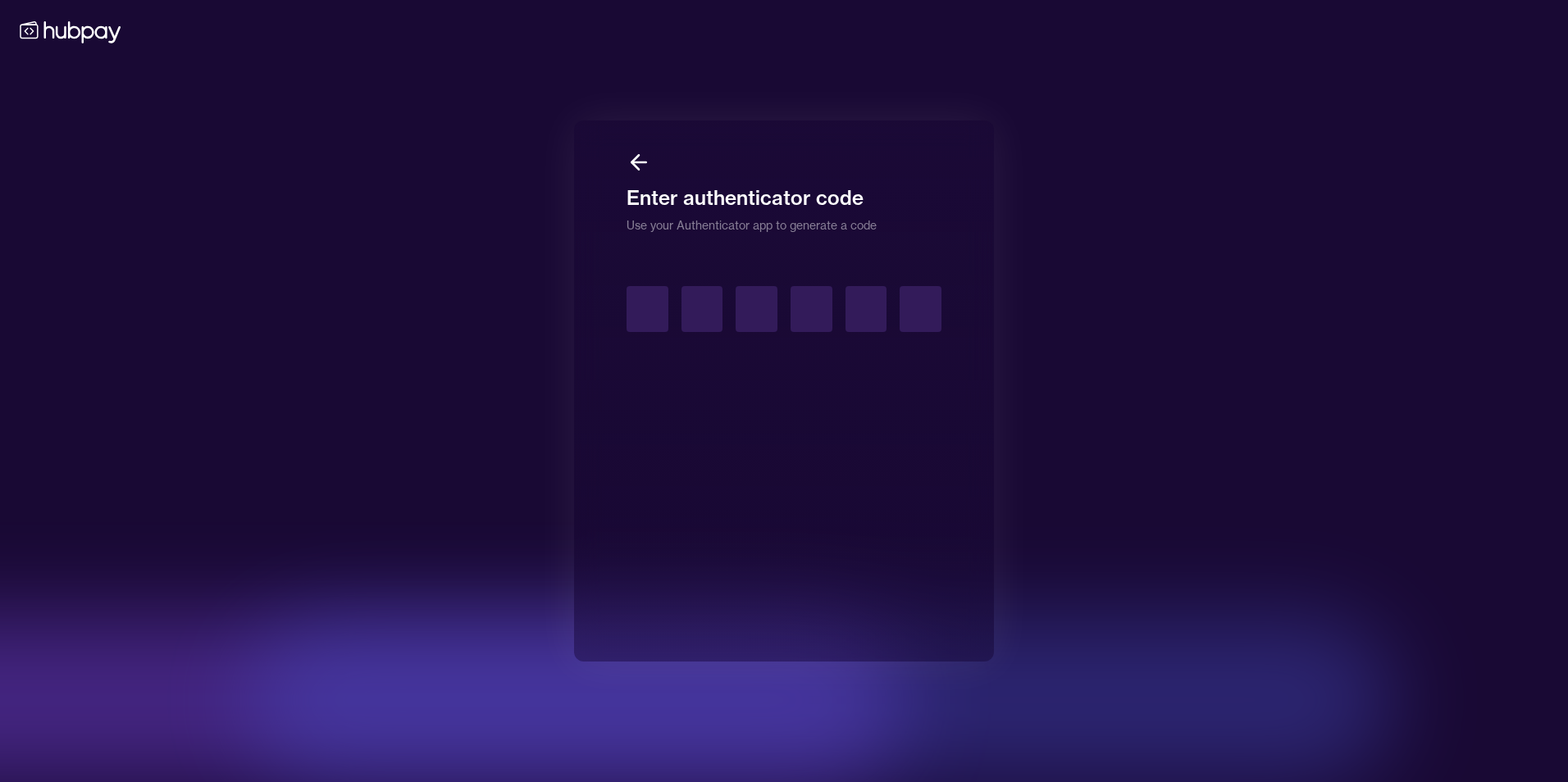
click at [651, 294] on input "text" at bounding box center [647, 309] width 42 height 46
type input "*"
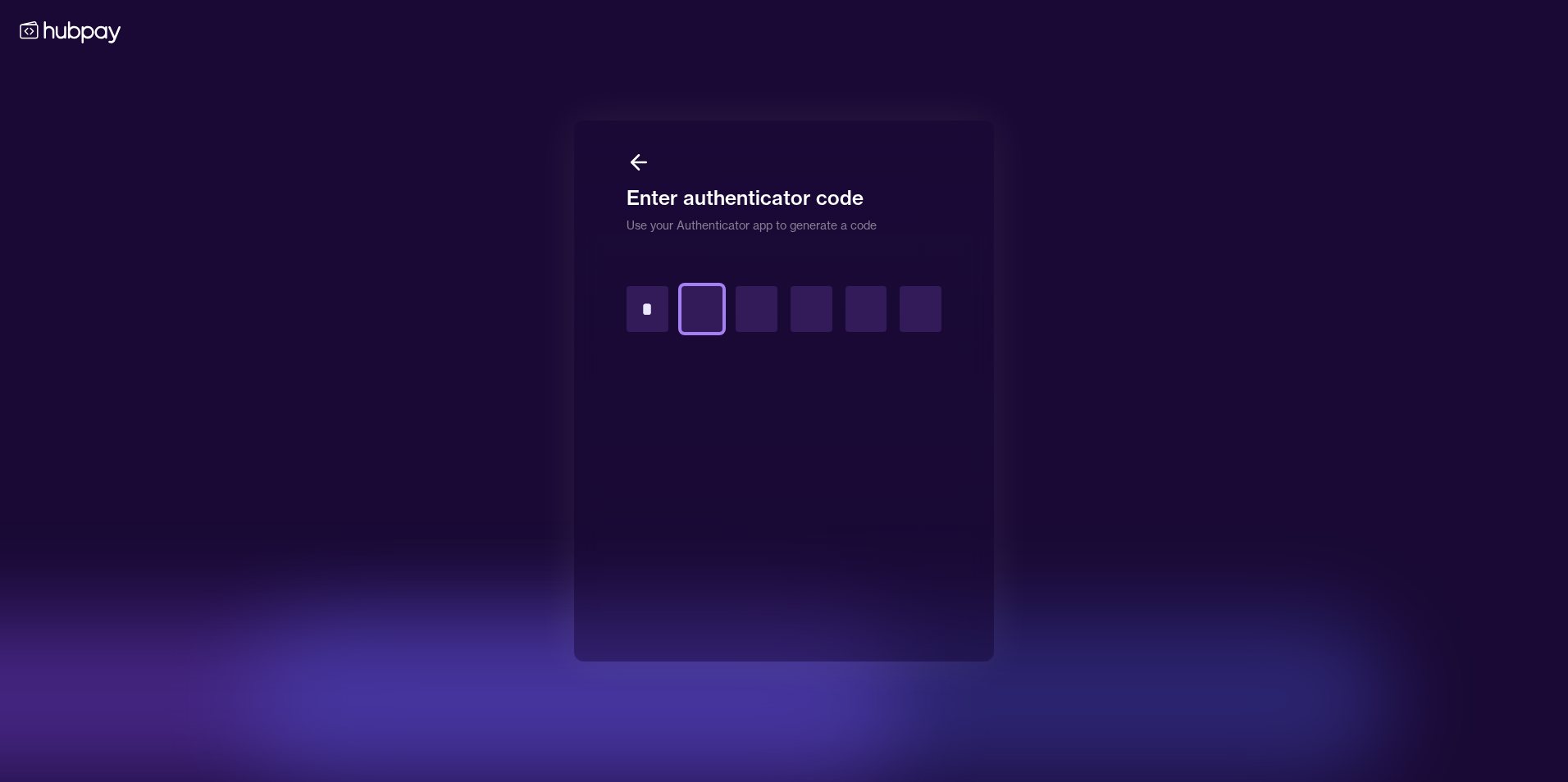
type input "*"
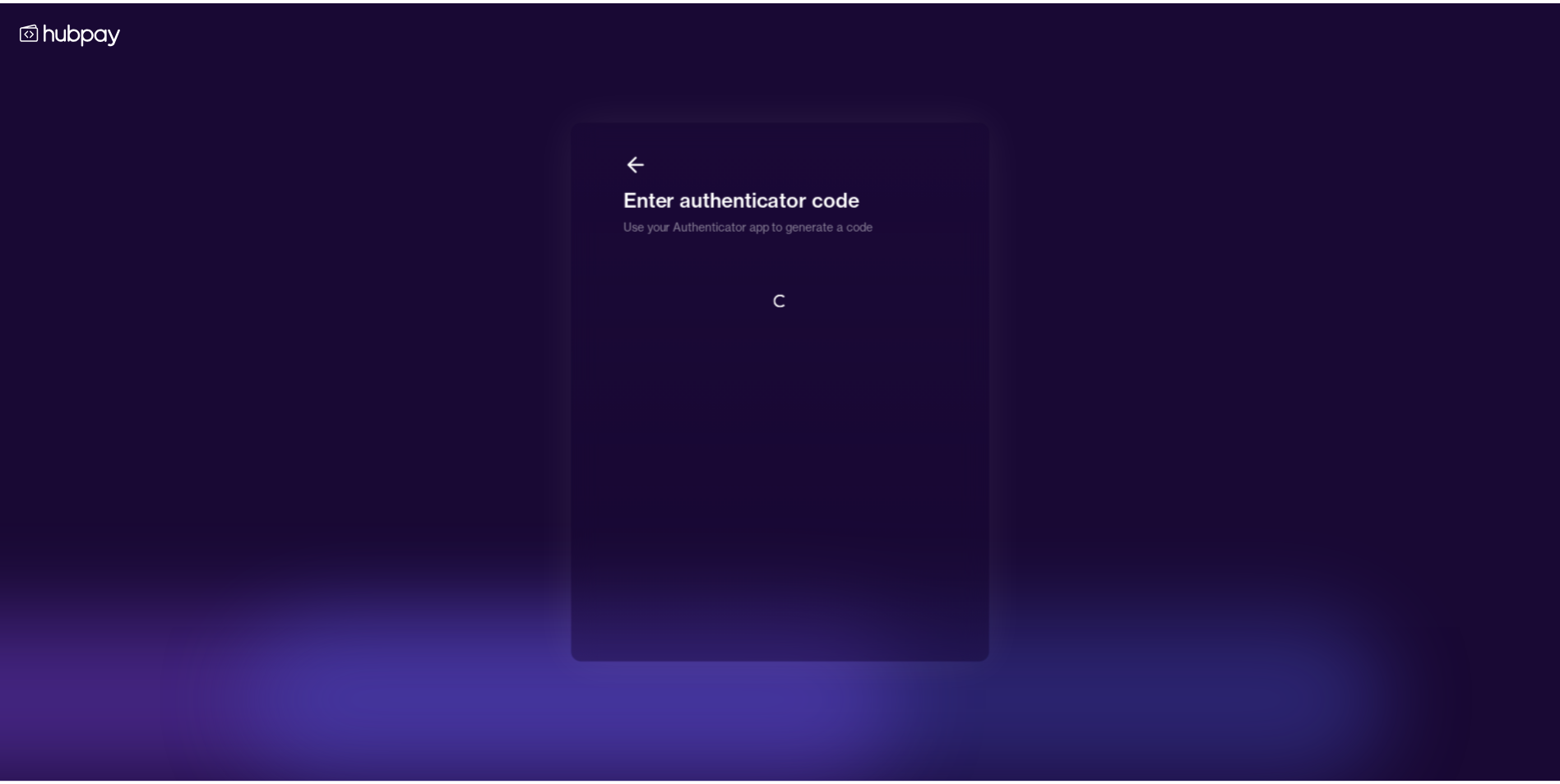
scroll to position [2, 0]
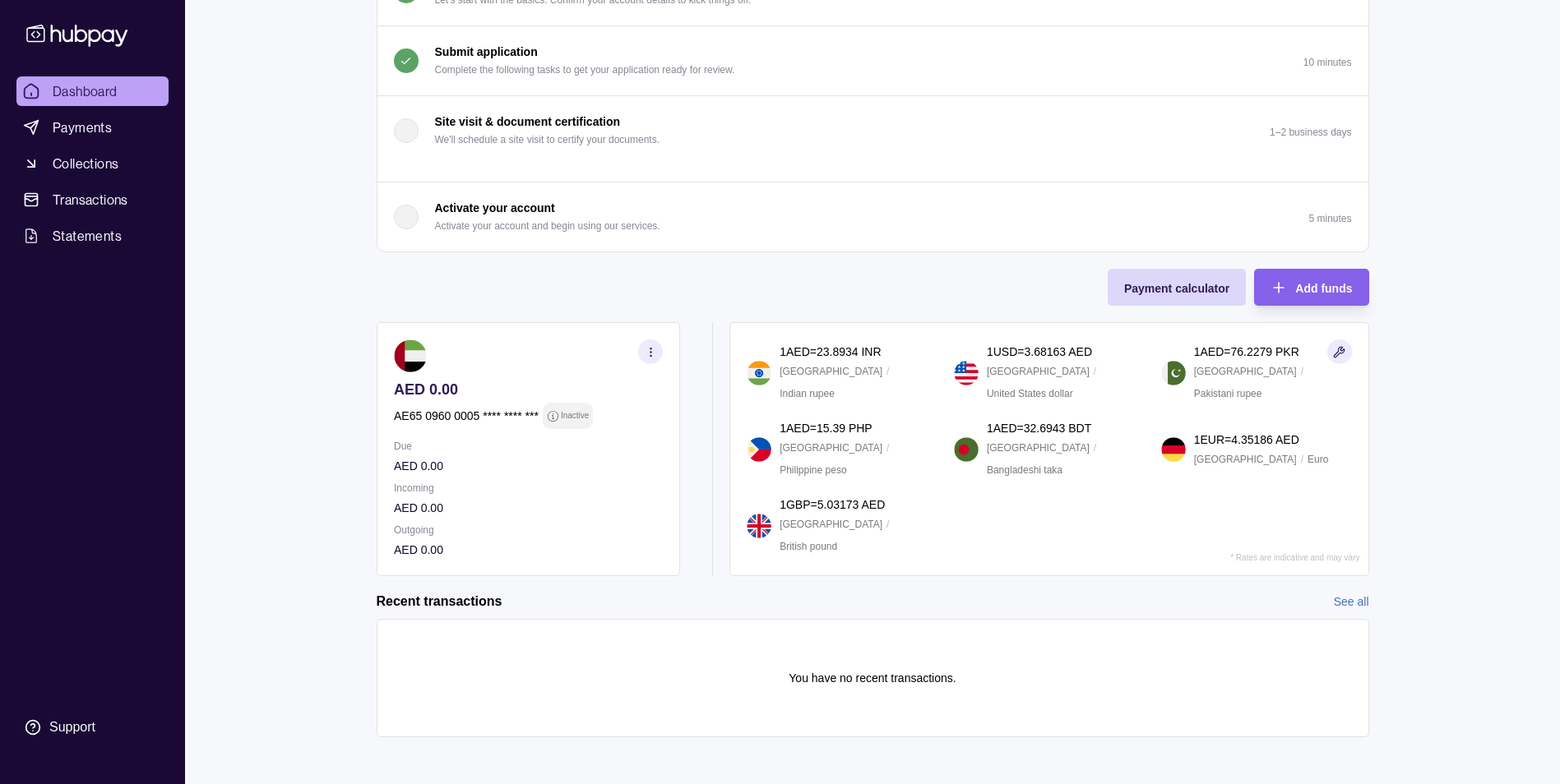
scroll to position [214, 0]
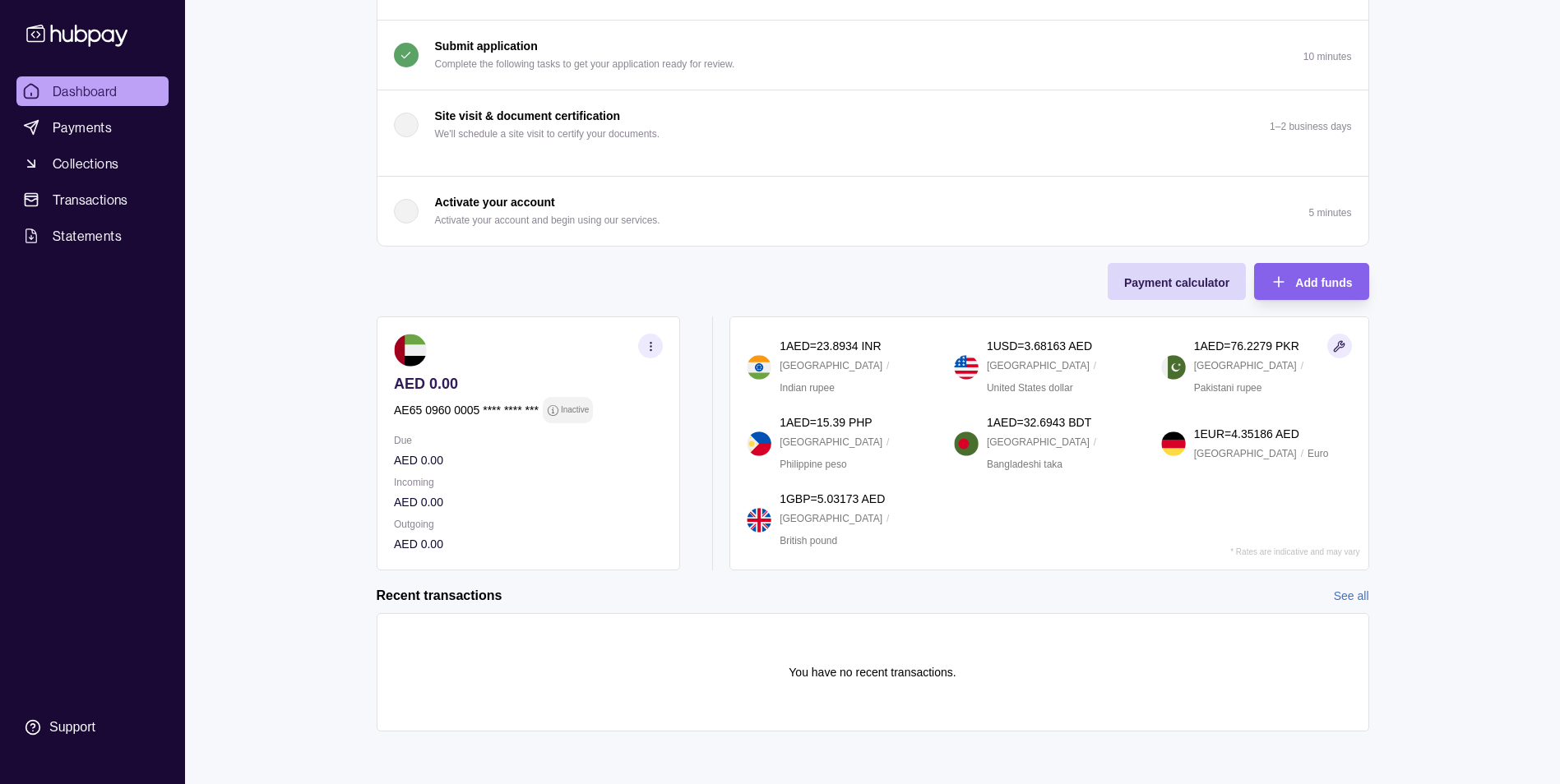
click at [649, 343] on icon "button" at bounding box center [649, 346] width 12 height 12
click at [503, 387] on link "View account details" at bounding box center [475, 386] width 105 height 18
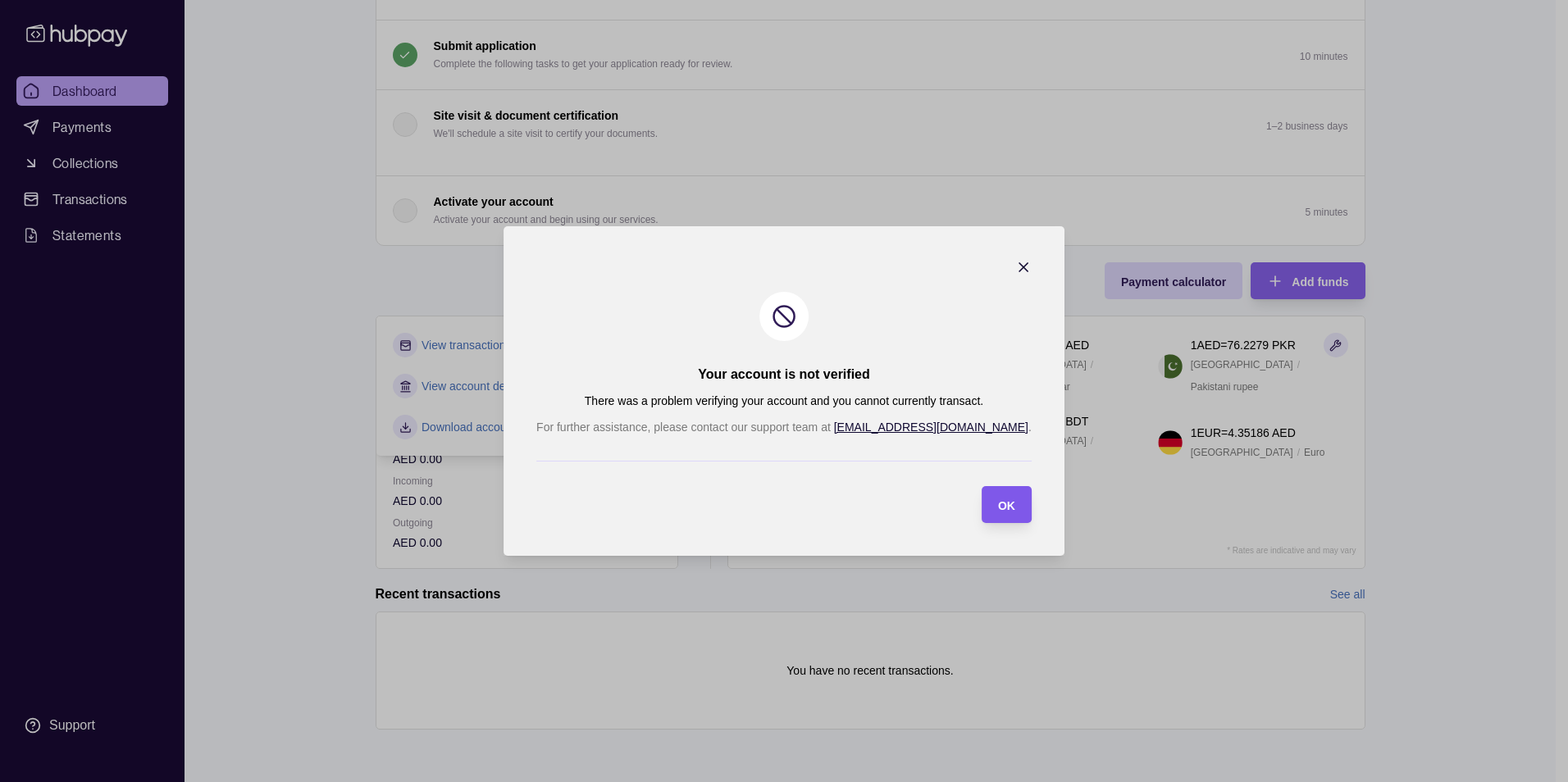
click at [998, 510] on span "OK" at bounding box center [1007, 506] width 17 height 13
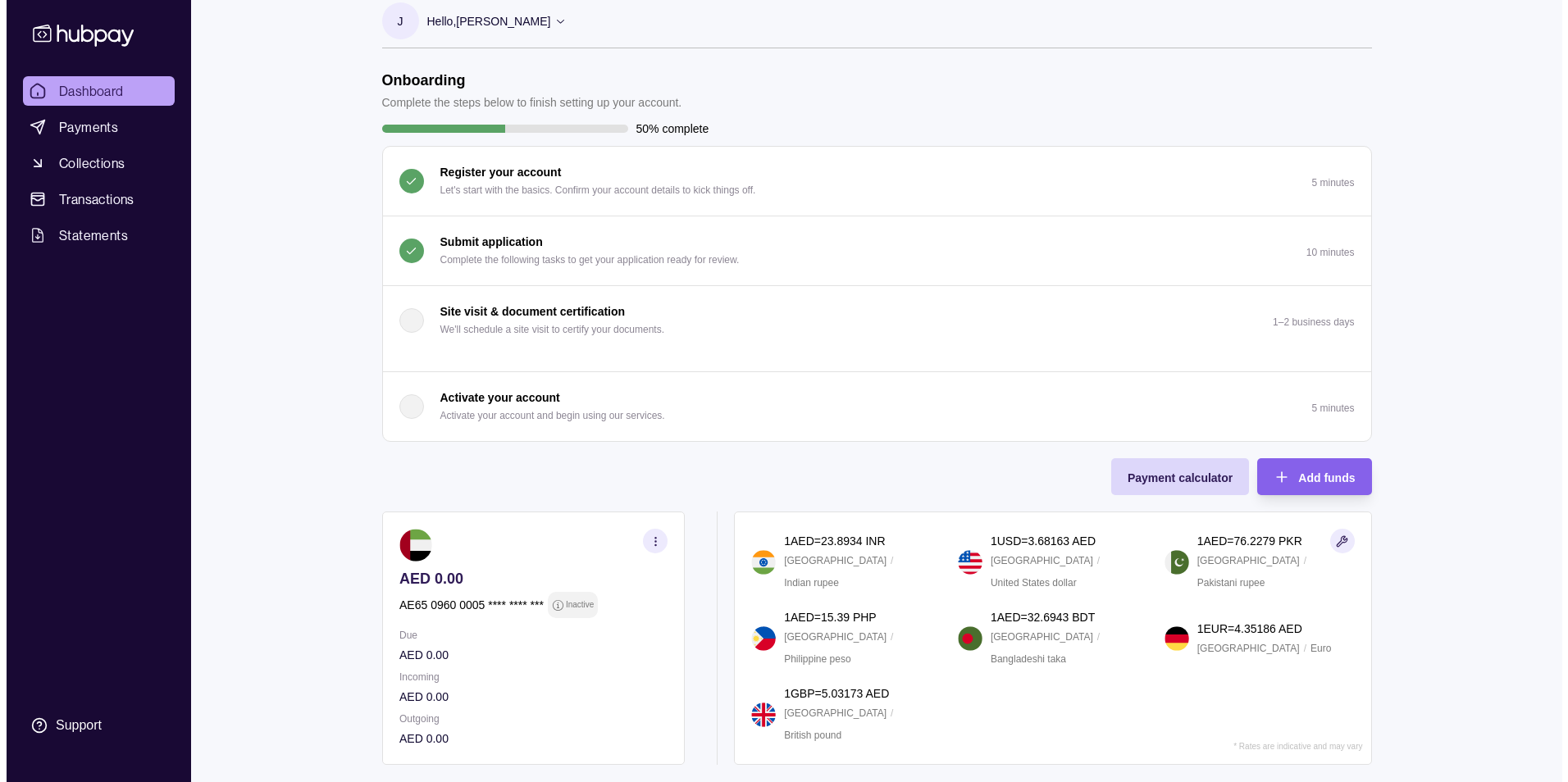
scroll to position [0, 0]
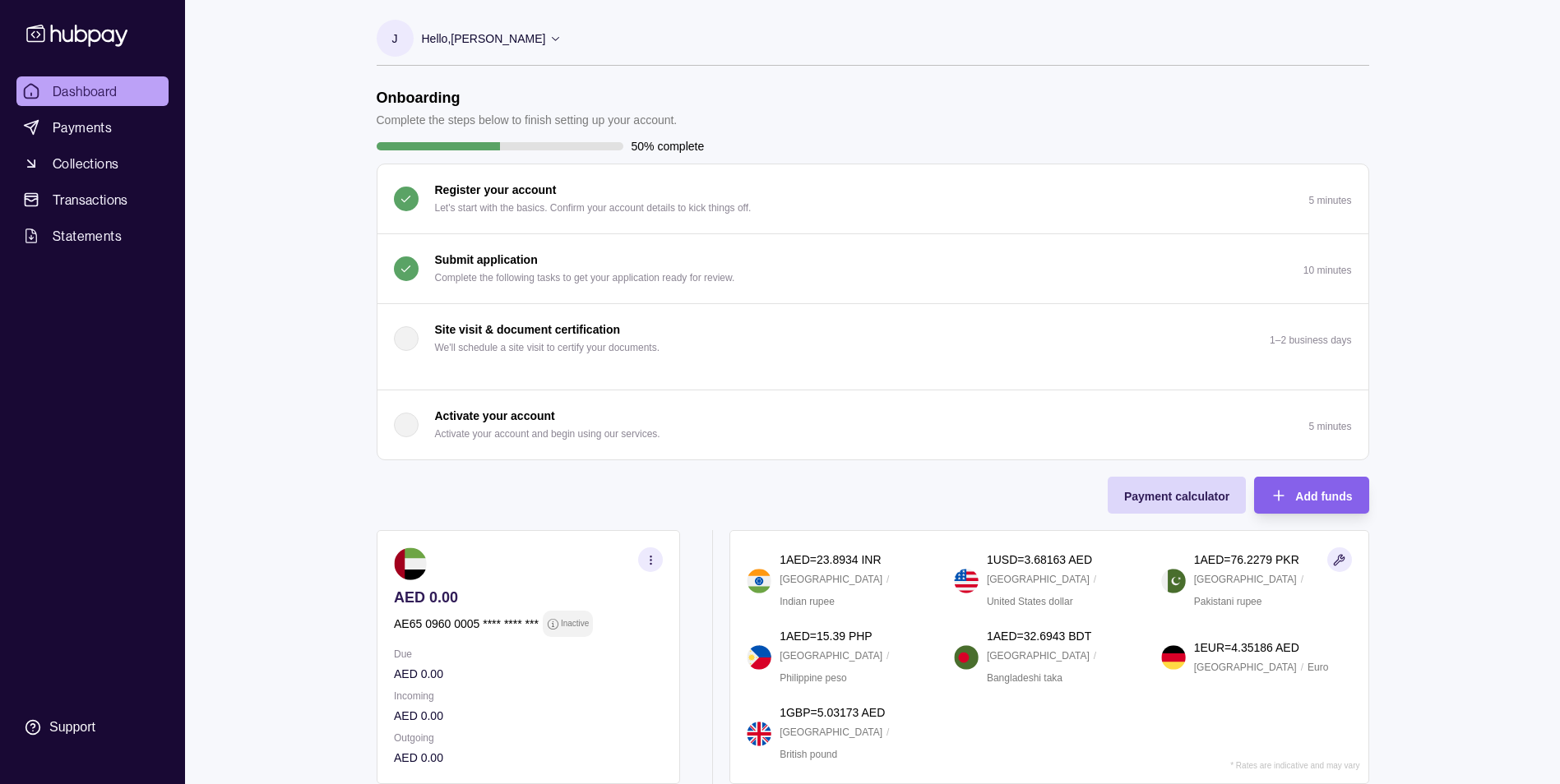
click at [512, 48] on div "Hello, [PERSON_NAME]" at bounding box center [492, 38] width 141 height 35
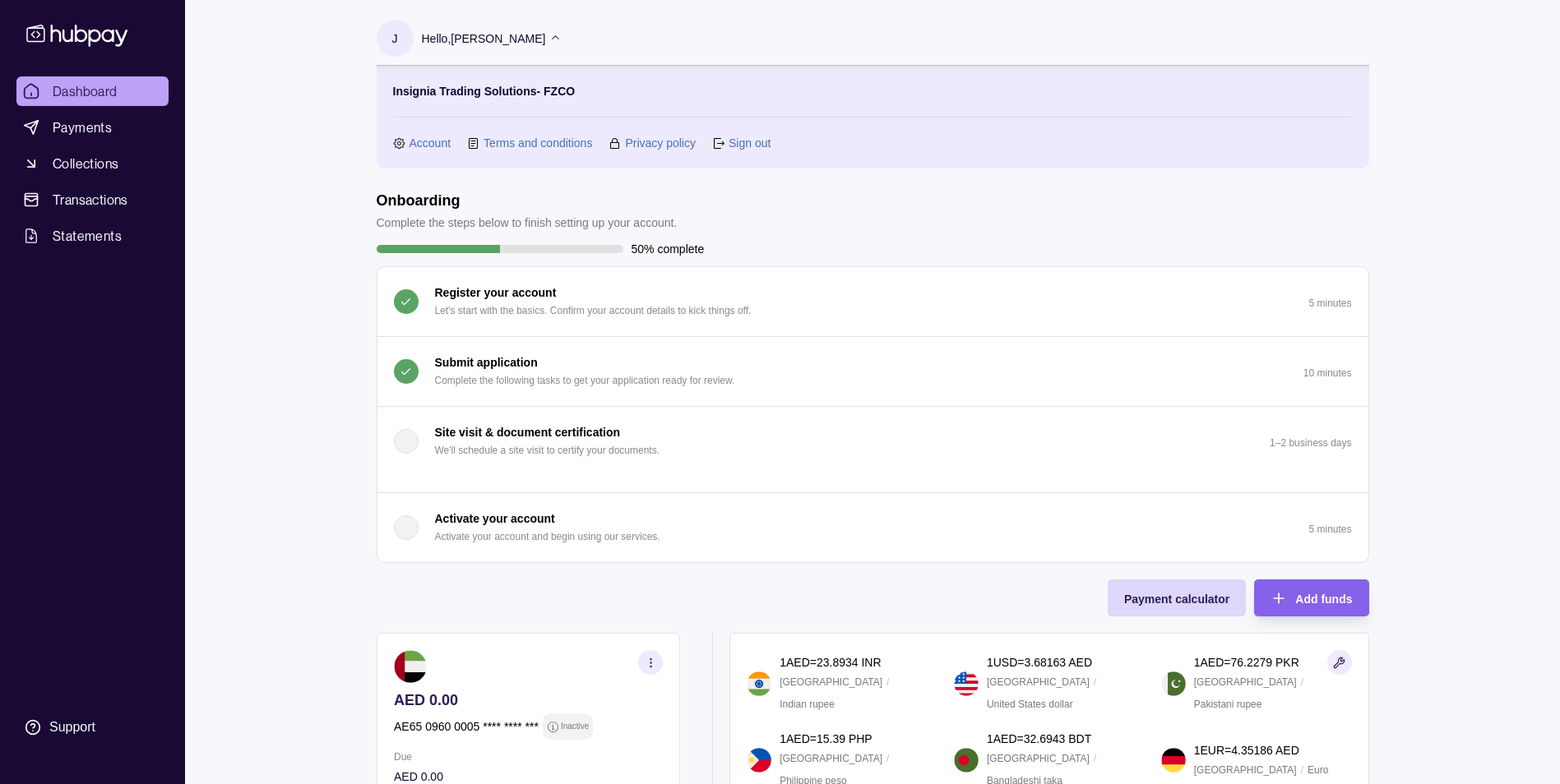
click at [757, 144] on link "Sign out" at bounding box center [750, 143] width 42 height 18
